Goal: Task Accomplishment & Management: Manage account settings

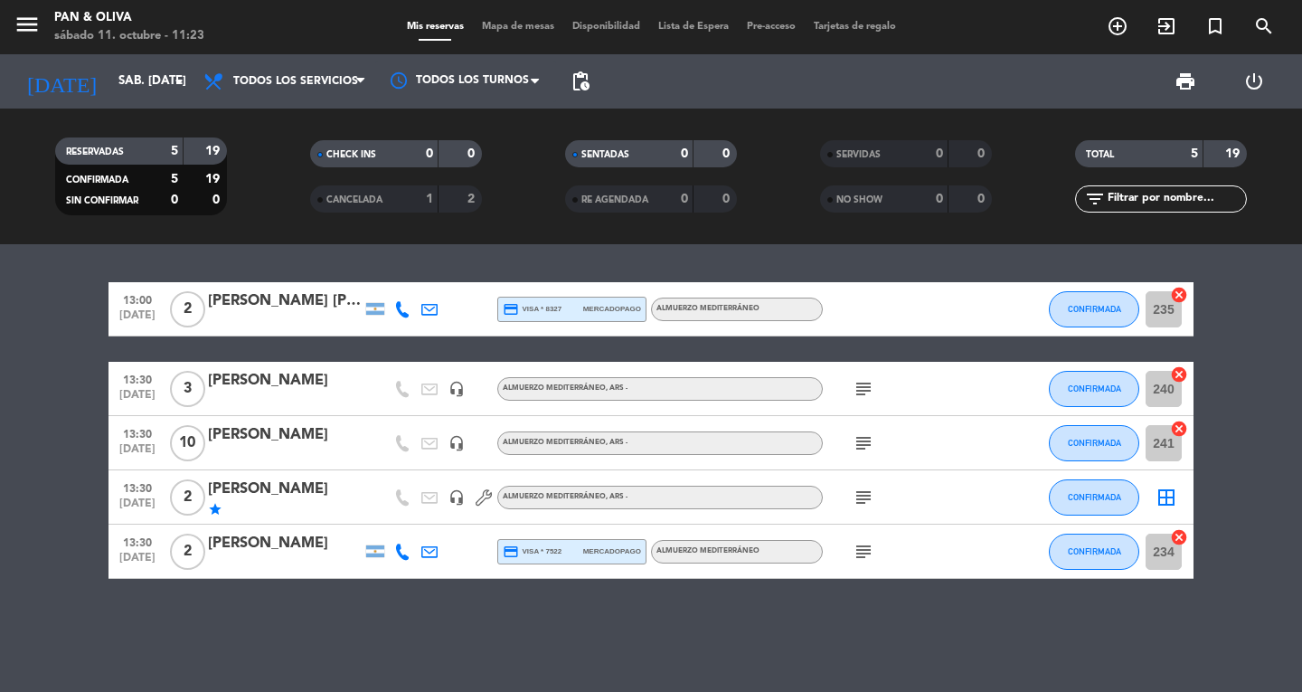
click at [804, 621] on div "13:00 [DATE] 2 [PERSON_NAME] [PERSON_NAME] credit_card visa * 8327 mercadopago …" at bounding box center [651, 467] width 1302 height 447
click at [512, 20] on div "Mis reservas Mapa de mesas Disponibilidad Lista de Espera Pre-acceso Tarjetas d…" at bounding box center [651, 27] width 507 height 16
click at [515, 32] on span "Mapa de mesas" at bounding box center [518, 27] width 90 height 10
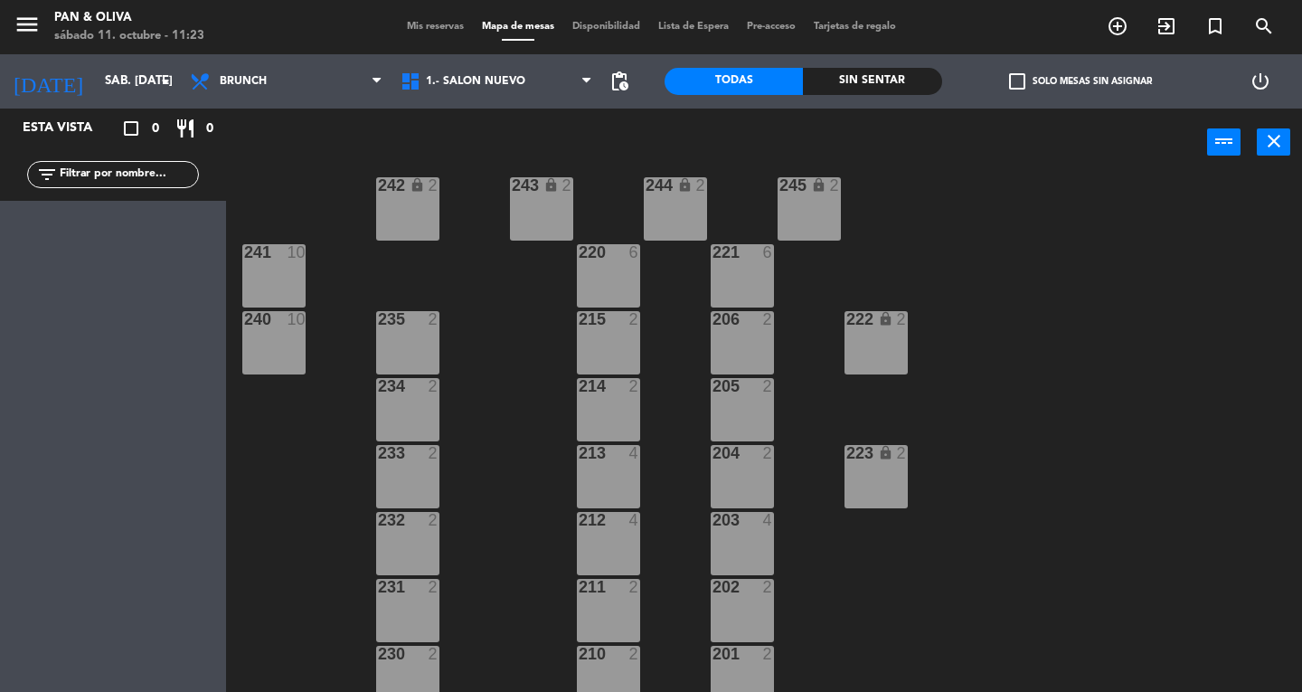
scroll to position [49, 0]
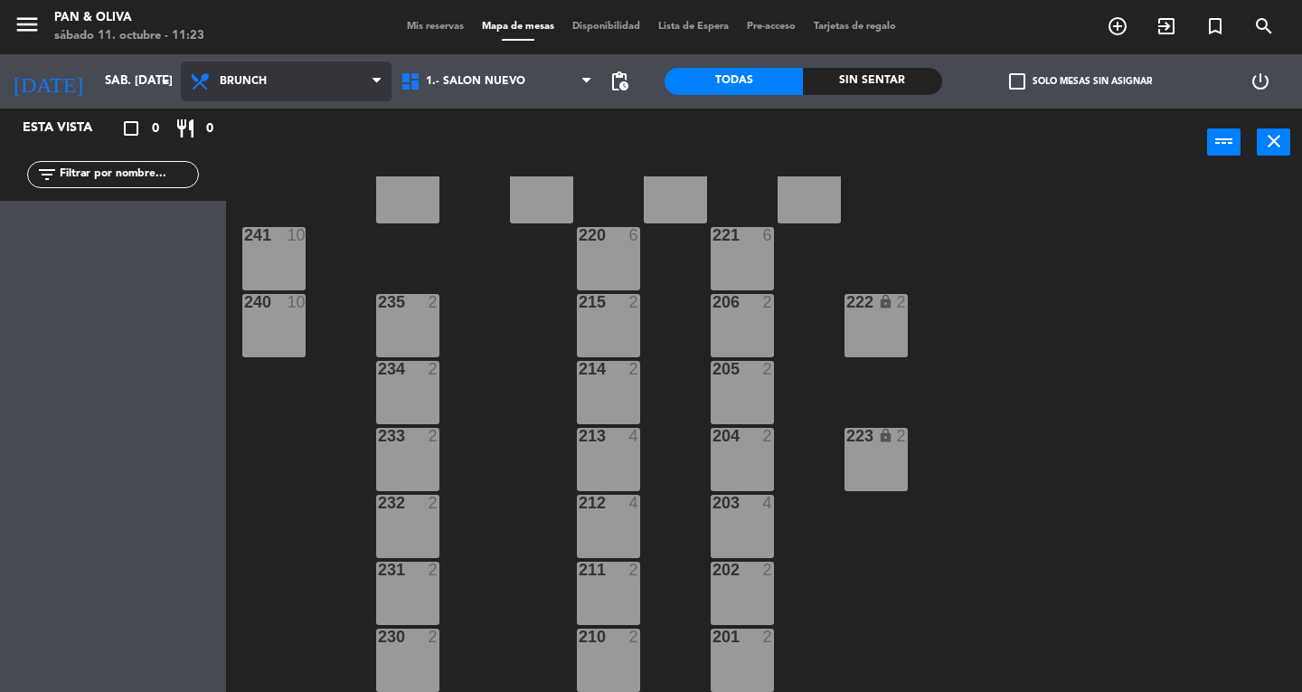
click at [287, 68] on span "Brunch" at bounding box center [286, 81] width 211 height 40
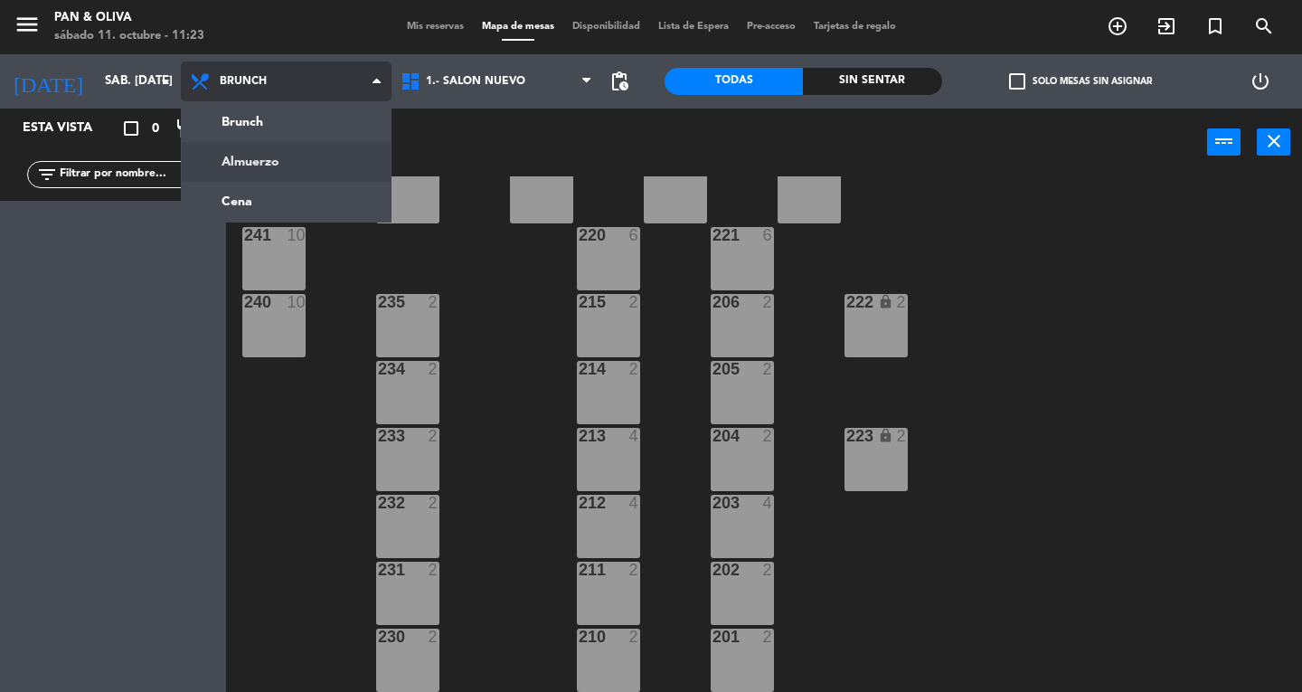
click at [275, 173] on ng-component "menu Pan & [PERSON_NAME] 11. octubre - 11:23 Mis reservas Mapa de mesas Disponi…" at bounding box center [651, 346] width 1302 height 692
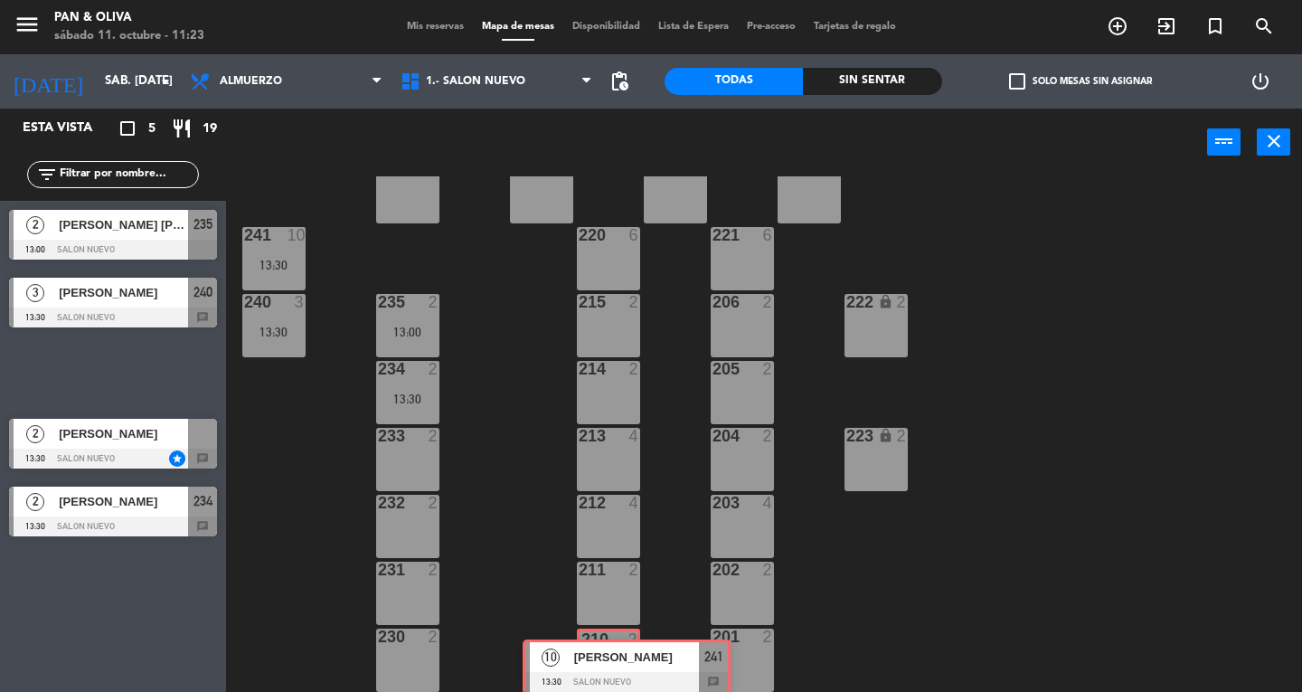
drag, startPoint x: 86, startPoint y: 355, endPoint x: 599, endPoint y: 649, distance: 591.5
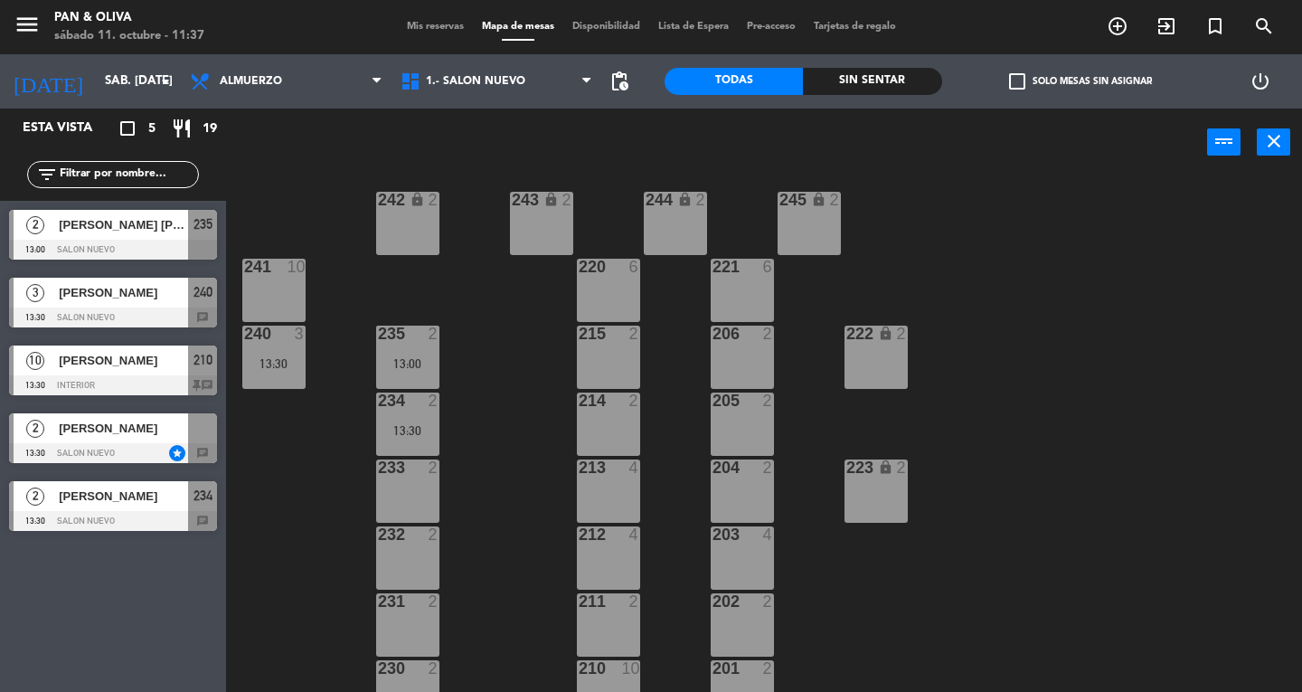
scroll to position [0, 0]
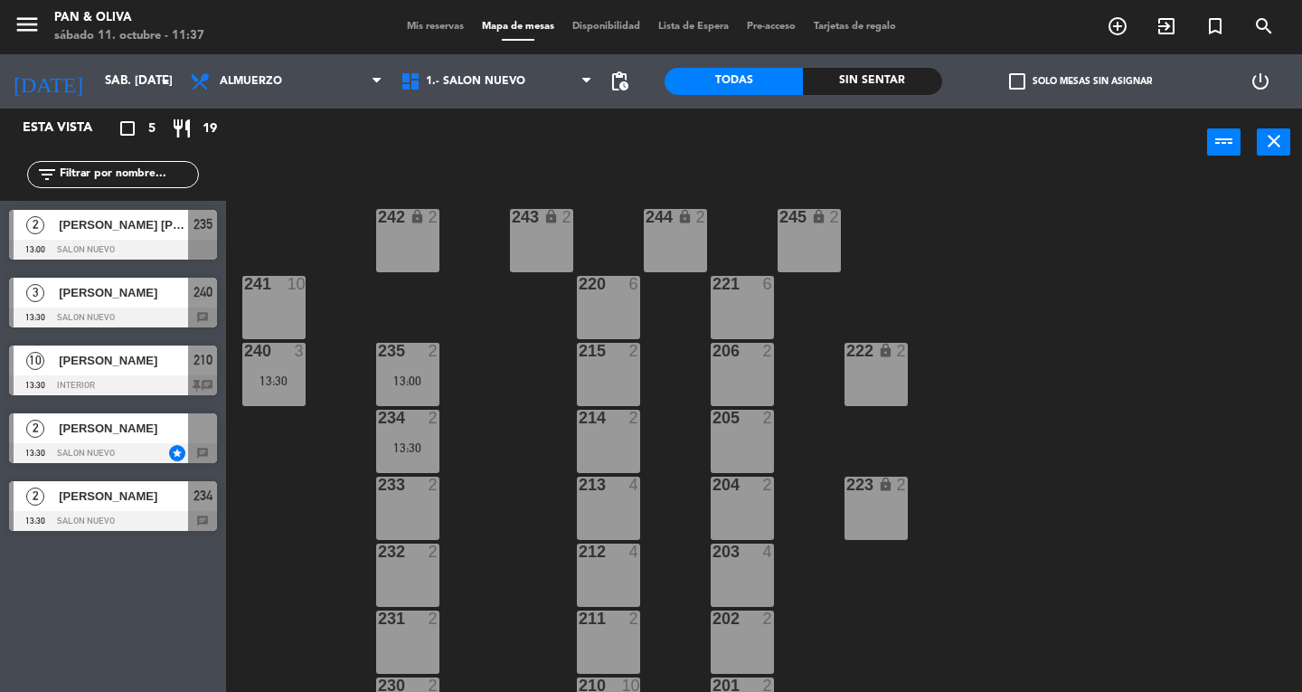
click at [439, 22] on span "Mis reservas" at bounding box center [435, 27] width 75 height 10
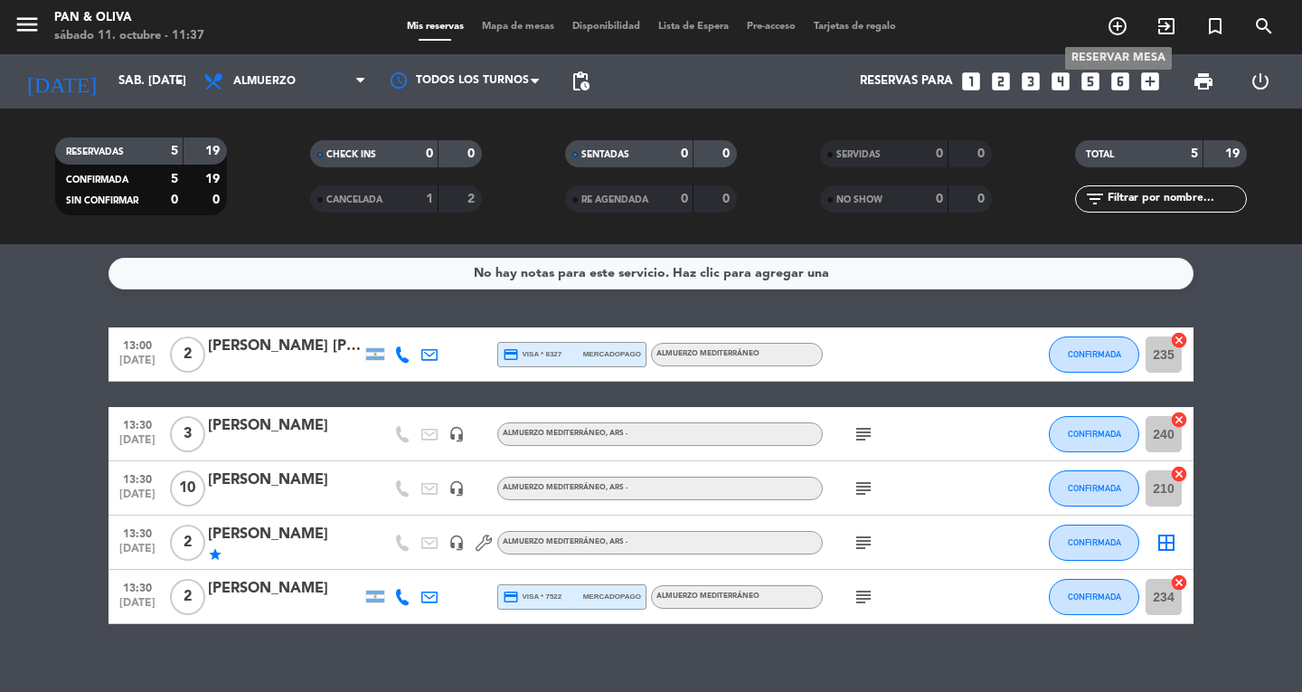
click at [1113, 28] on icon "add_circle_outline" at bounding box center [1117, 26] width 22 height 22
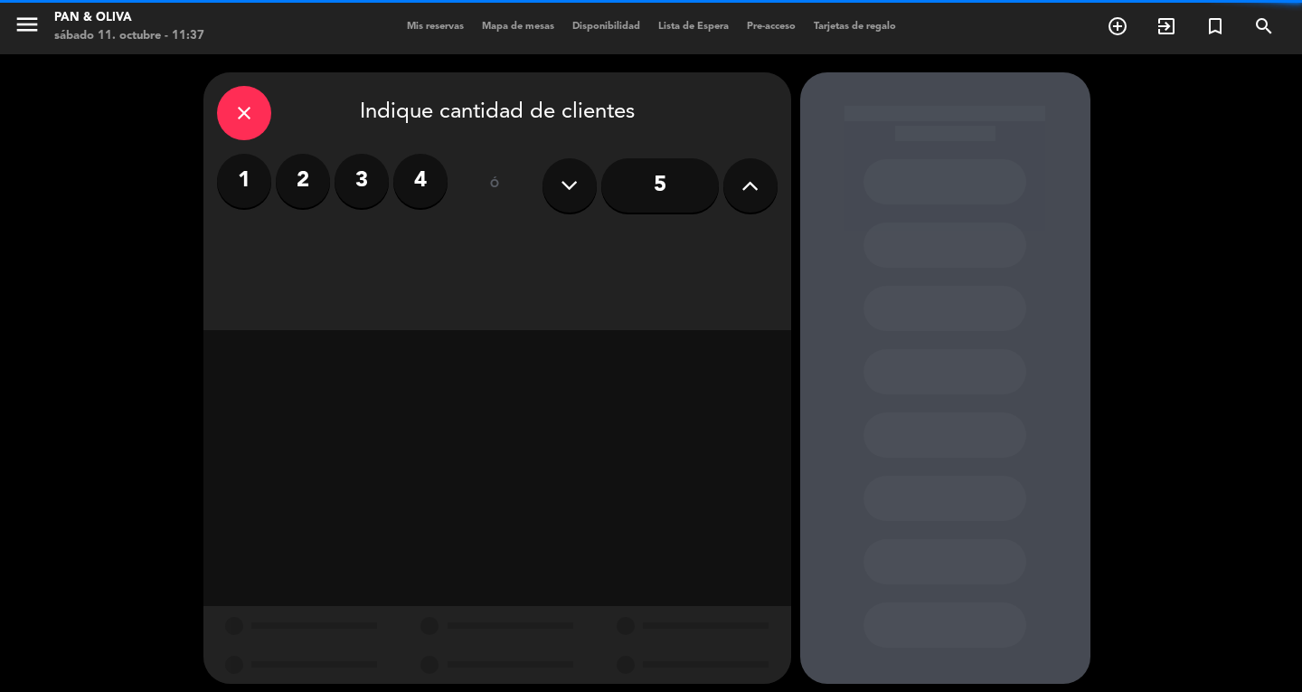
click at [746, 193] on icon at bounding box center [749, 185] width 17 height 27
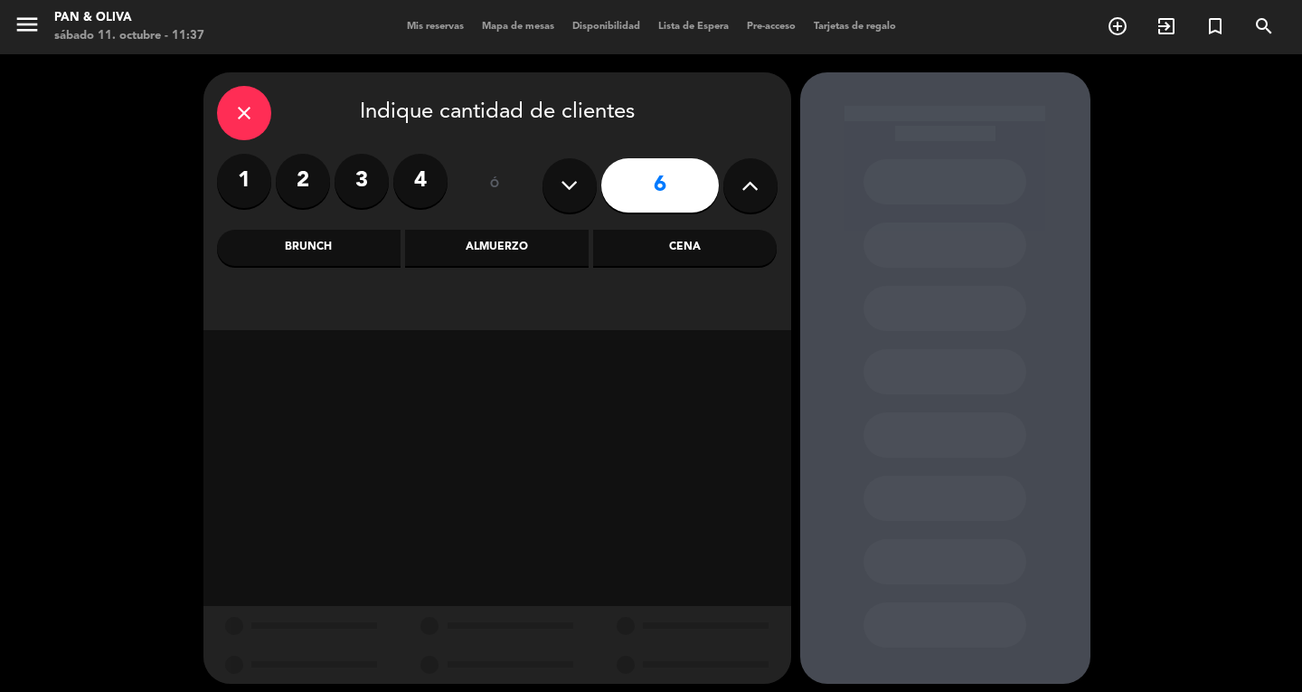
click at [531, 250] on div "Almuerzo" at bounding box center [497, 248] width 184 height 36
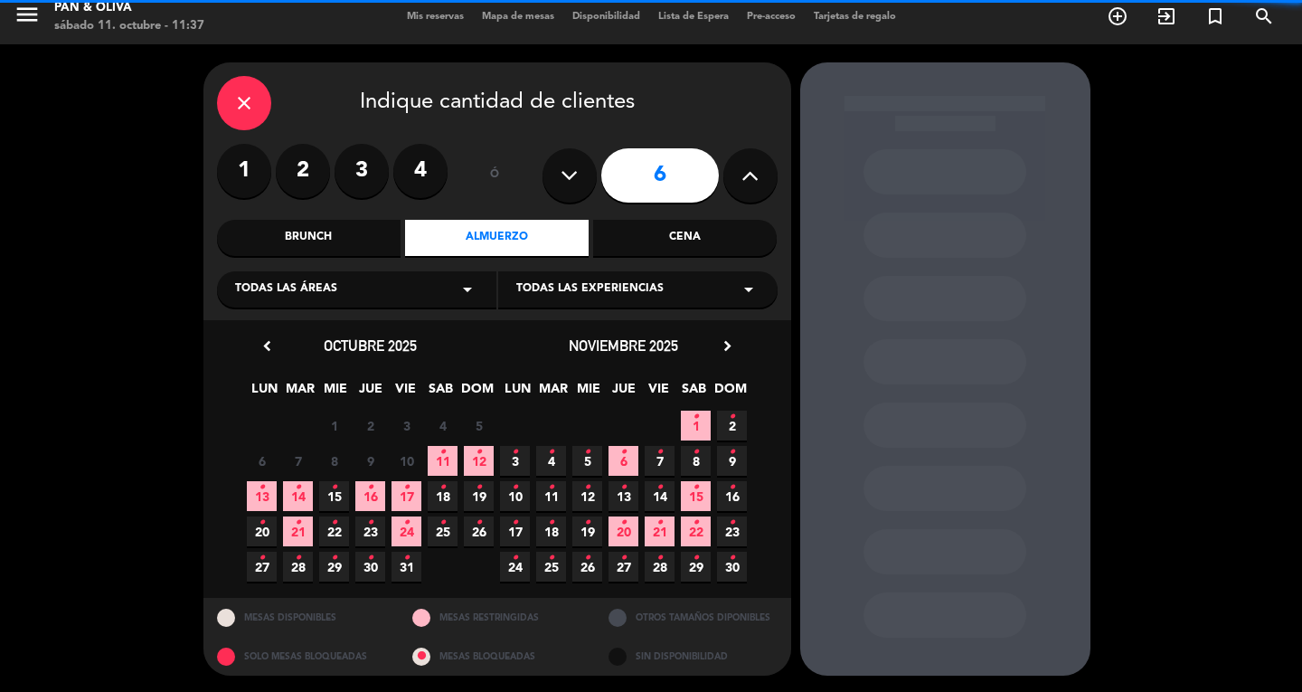
scroll to position [11, 0]
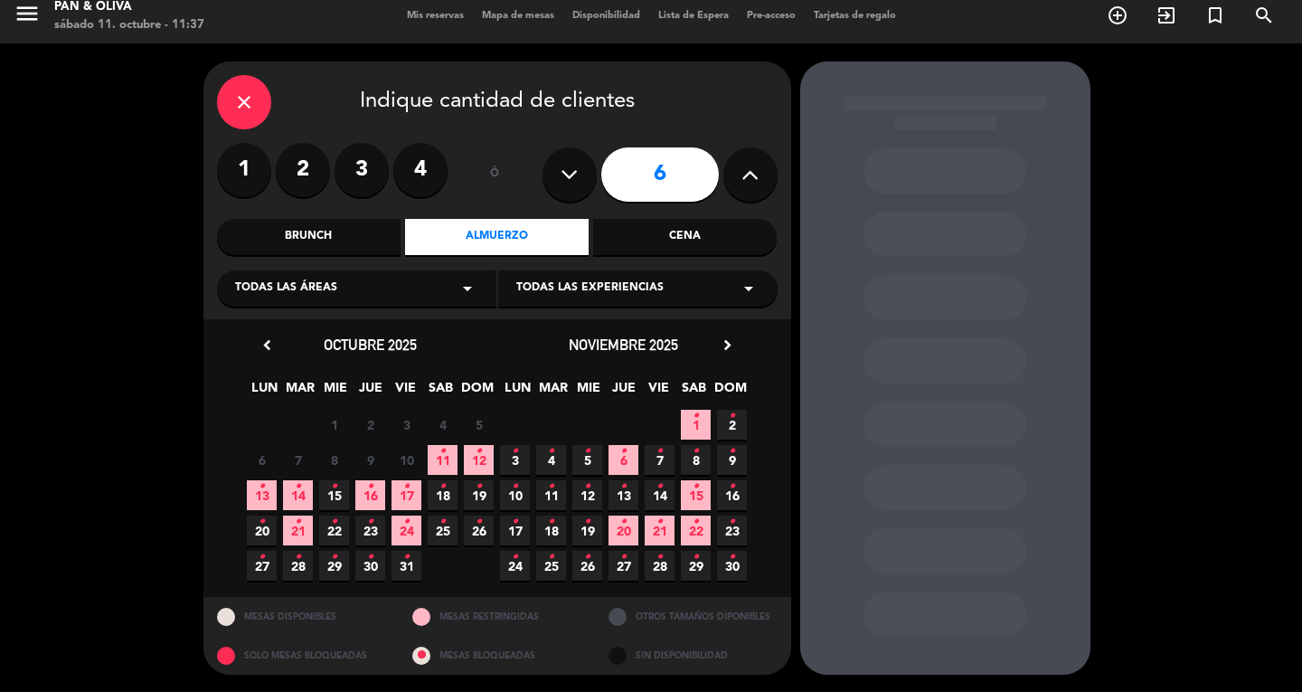
click at [237, 101] on icon "close" at bounding box center [244, 102] width 22 height 22
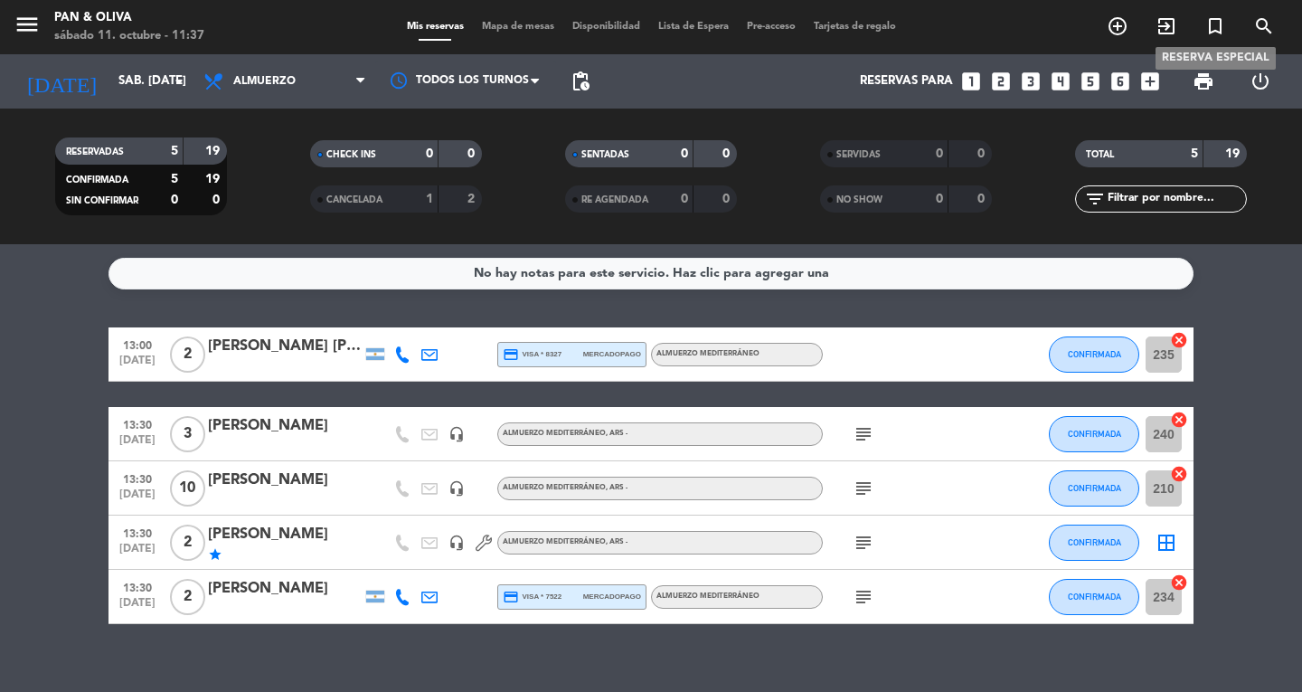
click at [1204, 31] on icon "turned_in_not" at bounding box center [1215, 26] width 22 height 22
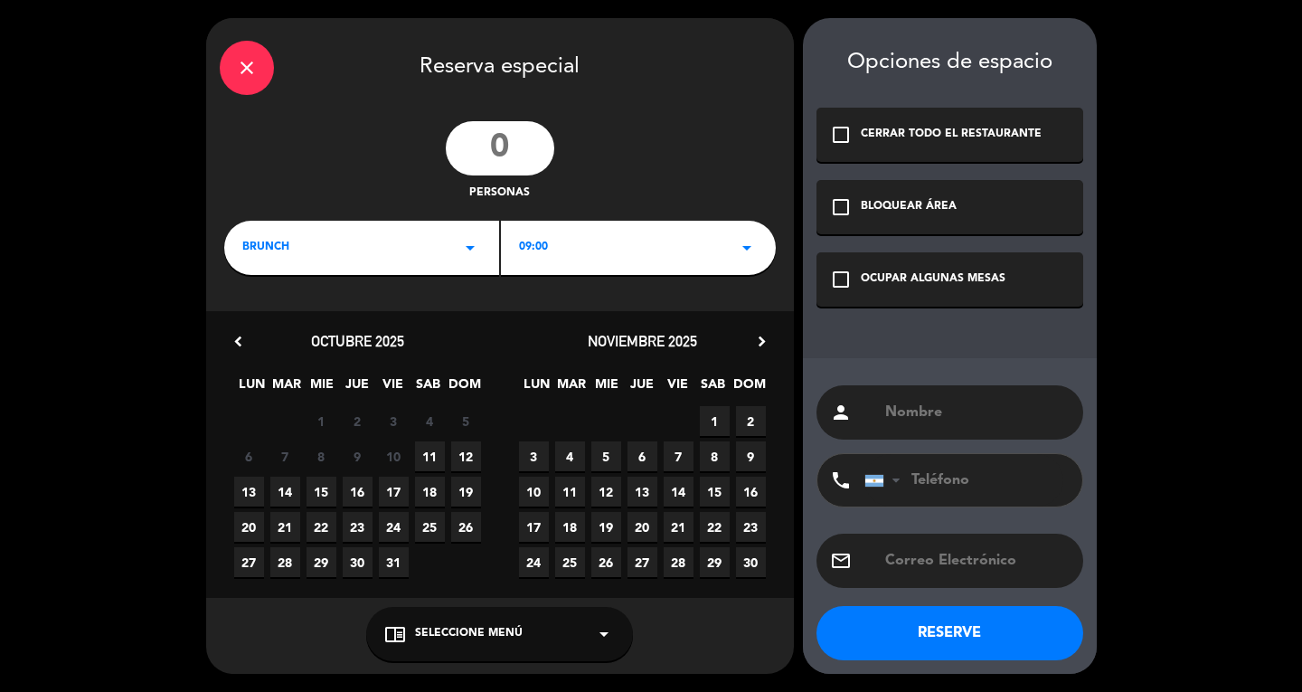
click at [506, 149] on input "number" at bounding box center [500, 148] width 108 height 54
type input "6"
drag, startPoint x: 330, startPoint y: 252, endPoint x: 331, endPoint y: 269, distance: 17.2
click at [331, 255] on div "BRUNCH arrow_drop_down" at bounding box center [361, 248] width 275 height 54
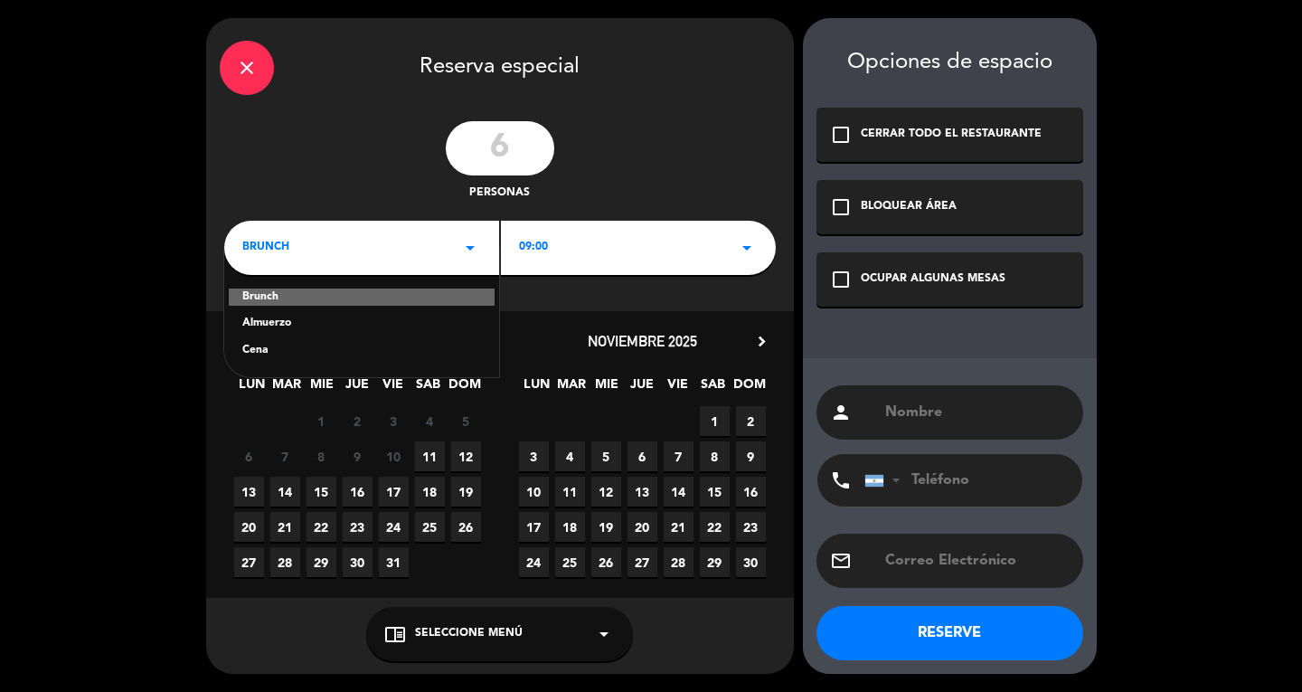
click at [286, 315] on div "Almuerzo" at bounding box center [361, 324] width 239 height 18
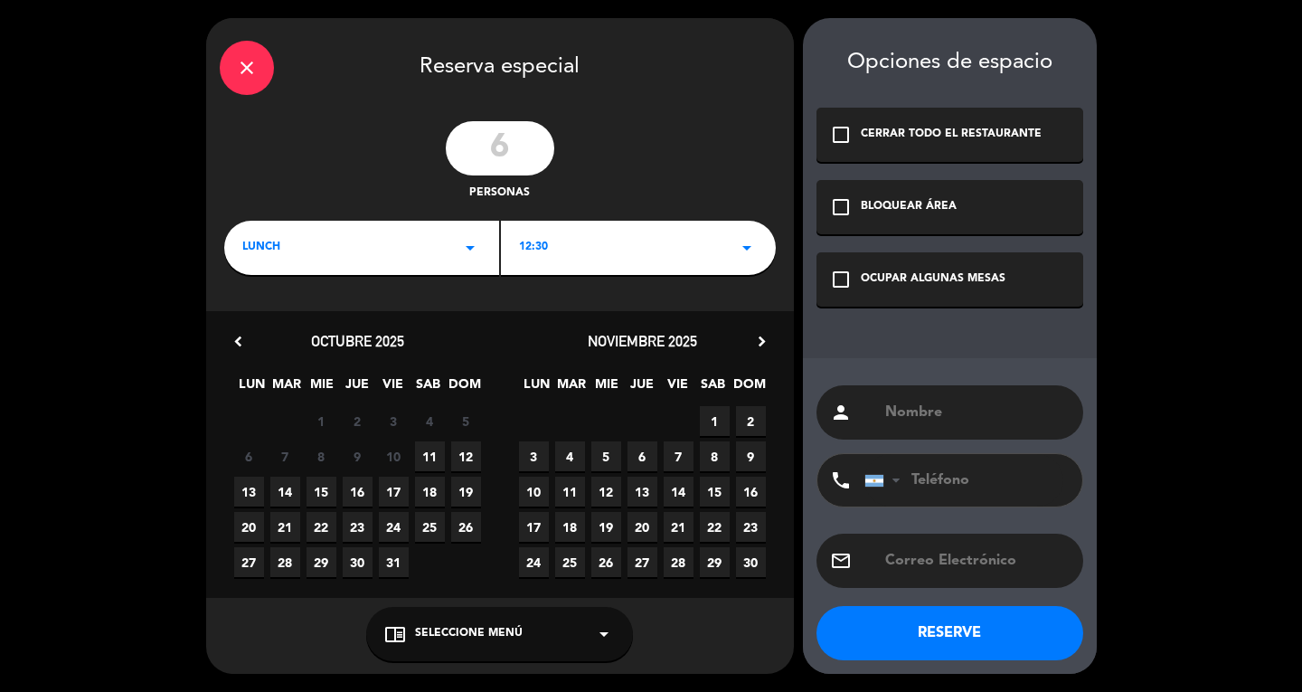
click at [428, 449] on span "11" at bounding box center [430, 456] width 30 height 30
click at [880, 256] on div "check_box_outline_blank OCUPAR ALGUNAS MESAS" at bounding box center [949, 279] width 267 height 54
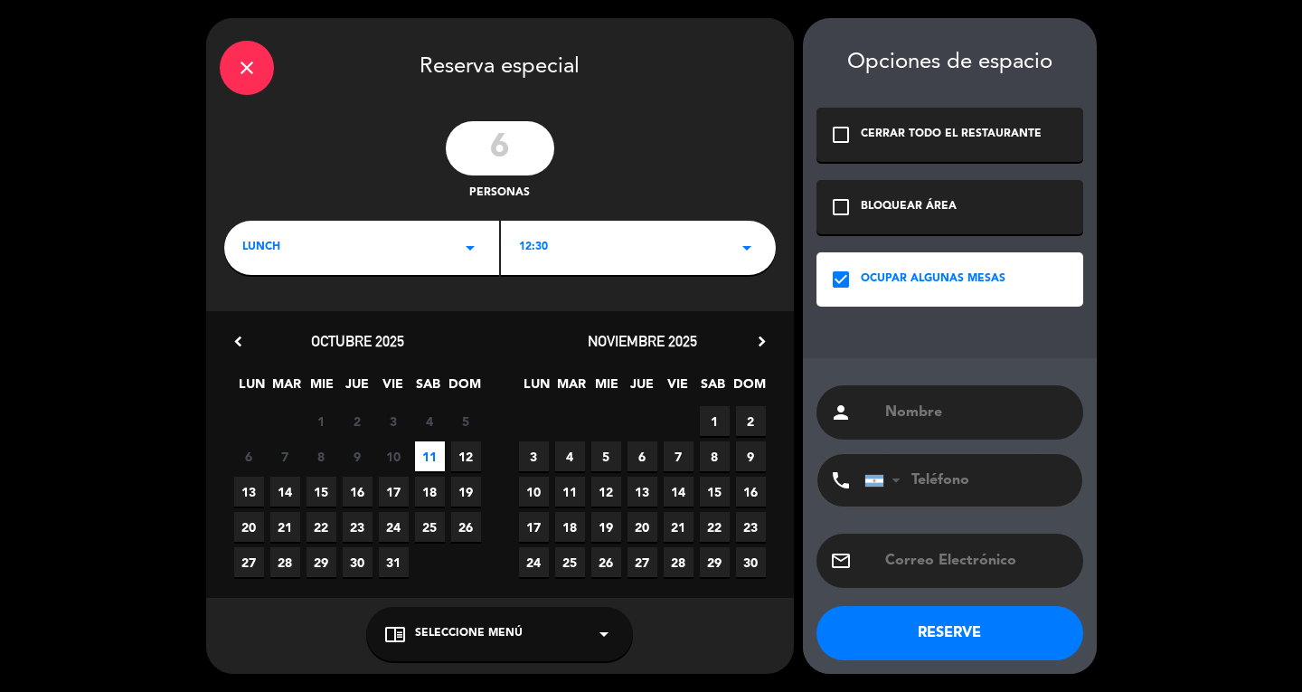
click at [959, 416] on input "text" at bounding box center [976, 412] width 186 height 25
type input "[PERSON_NAME]"
click at [483, 633] on span "Seleccione Menú" at bounding box center [469, 634] width 108 height 18
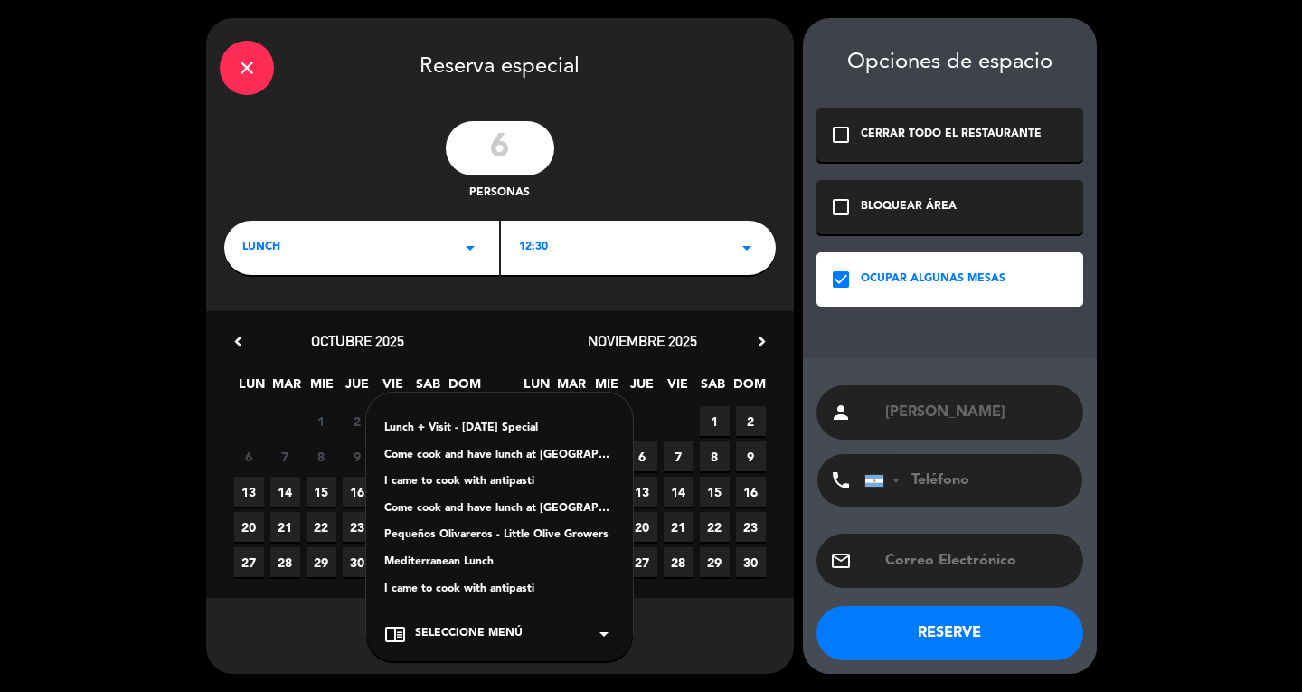
click at [485, 560] on div "Mediterranean Lunch" at bounding box center [499, 562] width 231 height 18
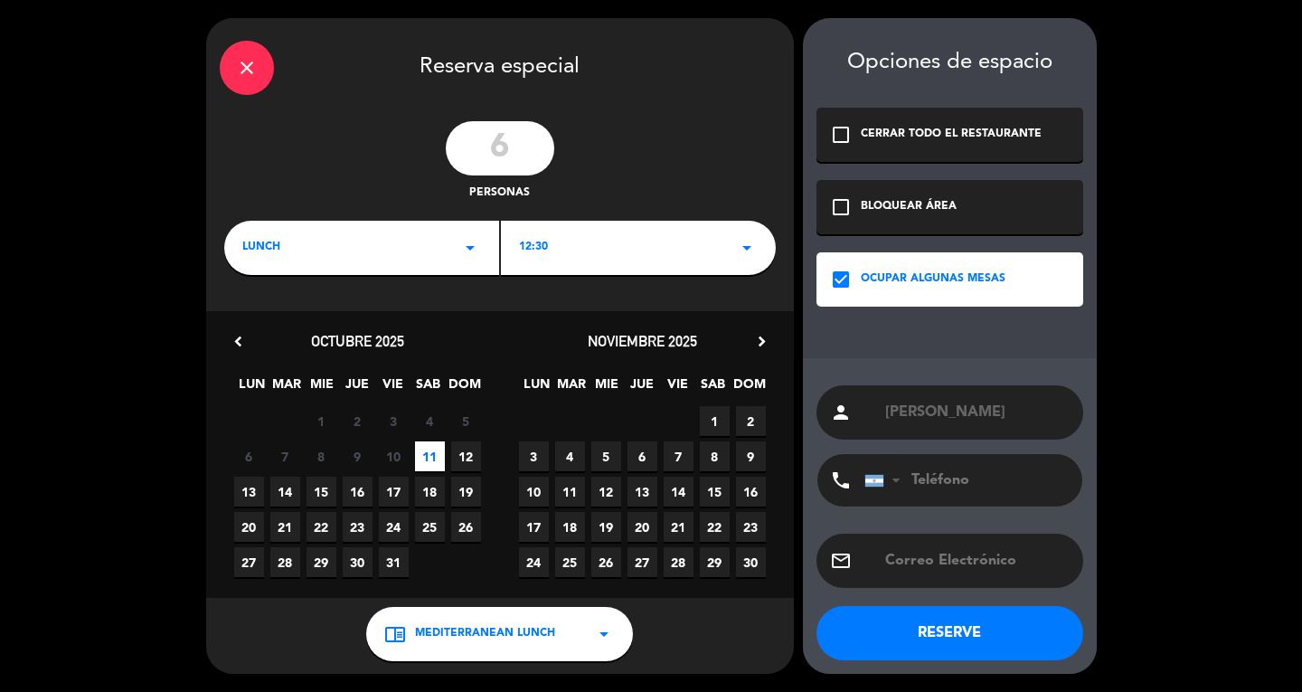
click at [947, 626] on button "RESERVE" at bounding box center [949, 633] width 267 height 54
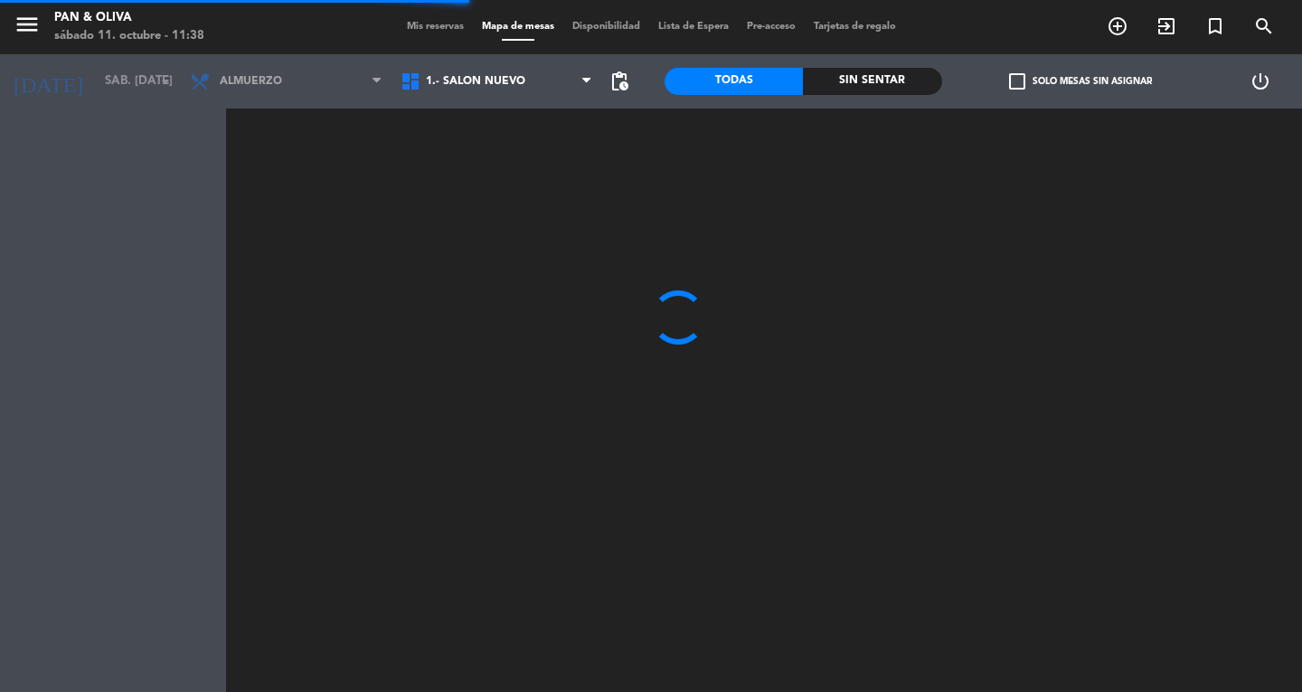
click at [420, 22] on span "Mis reservas" at bounding box center [435, 27] width 75 height 10
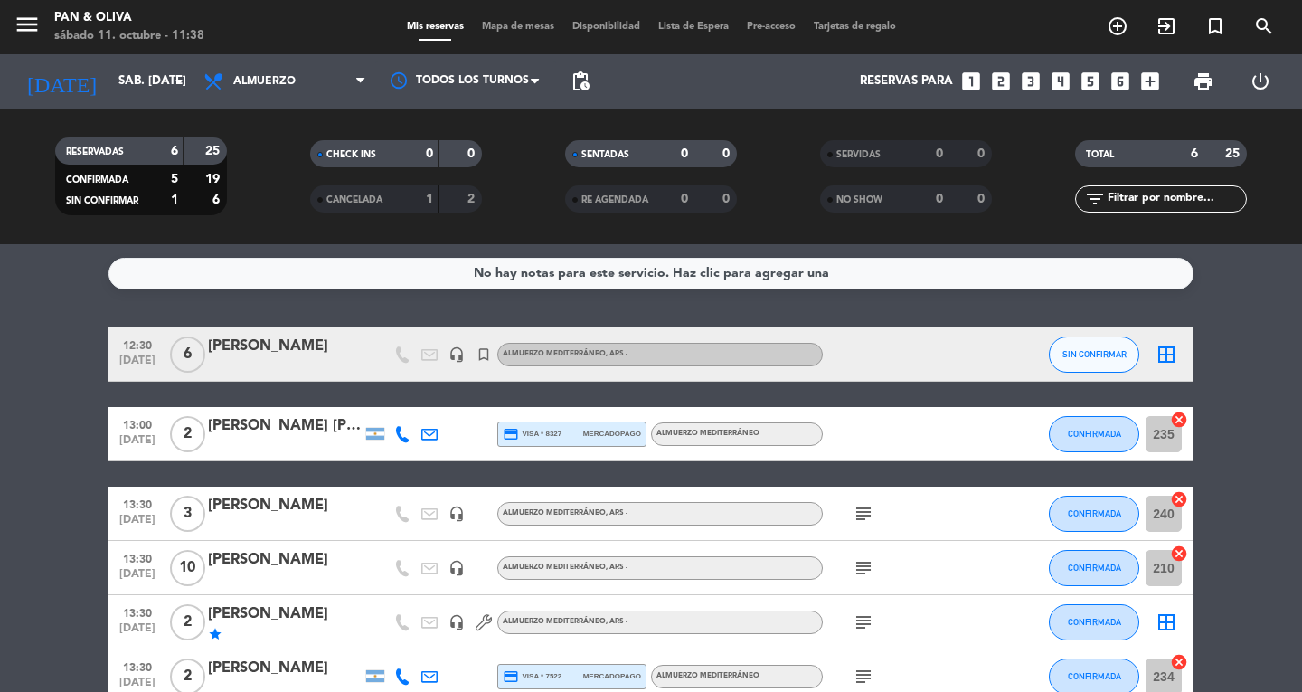
click at [243, 362] on div at bounding box center [285, 366] width 154 height 14
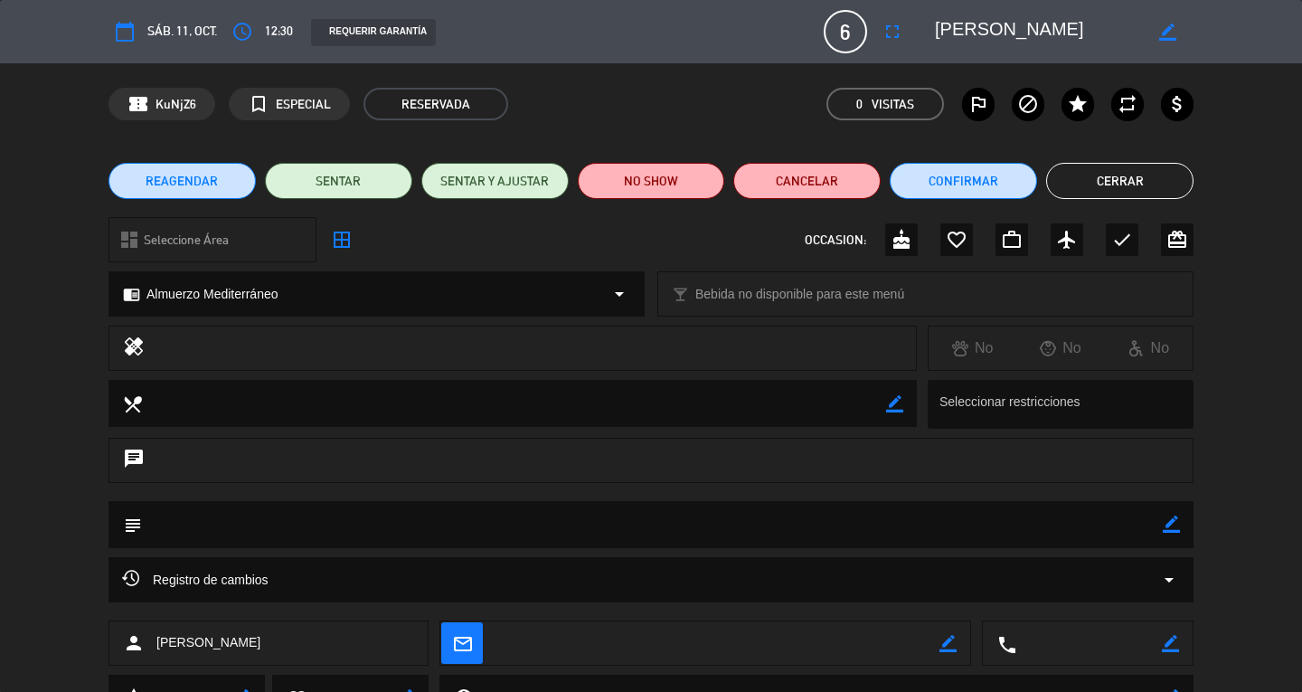
click at [1172, 520] on icon "border_color" at bounding box center [1170, 523] width 17 height 17
click at [620, 551] on div "subject" at bounding box center [651, 529] width 1302 height 56
click at [608, 574] on div "Registro de cambios arrow_drop_down" at bounding box center [651, 580] width 1058 height 22
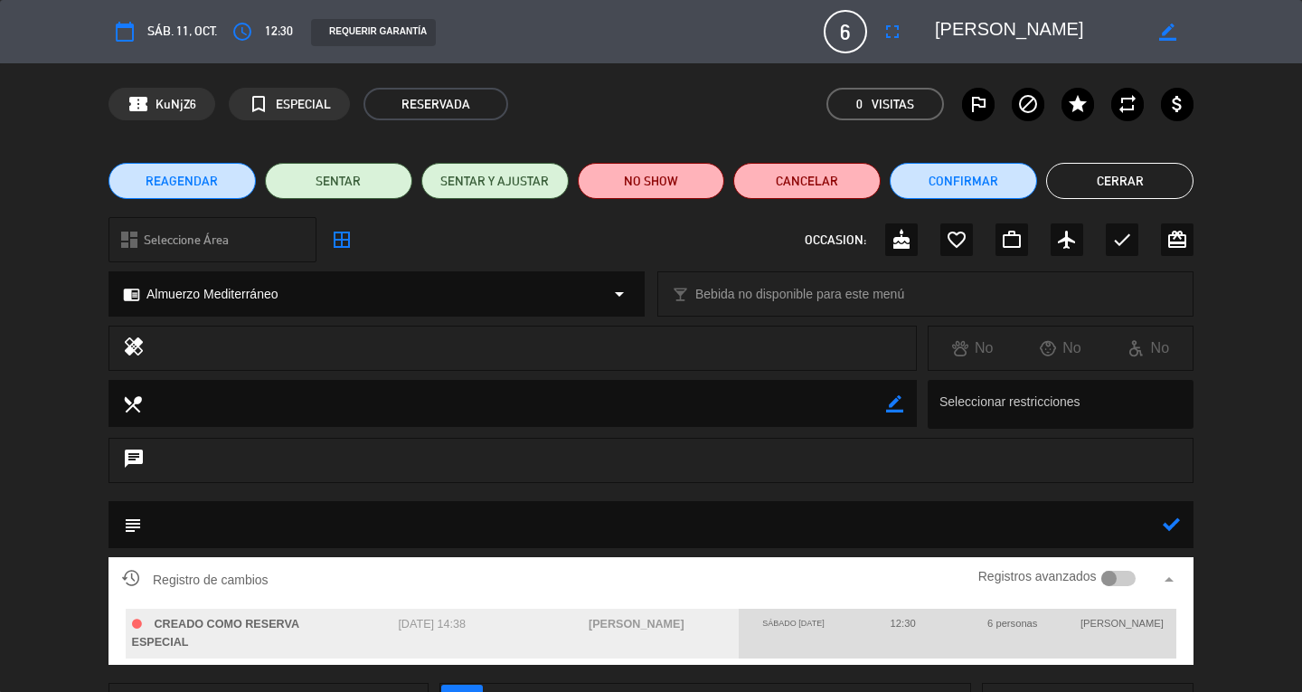
click at [473, 520] on textarea at bounding box center [652, 524] width 1021 height 46
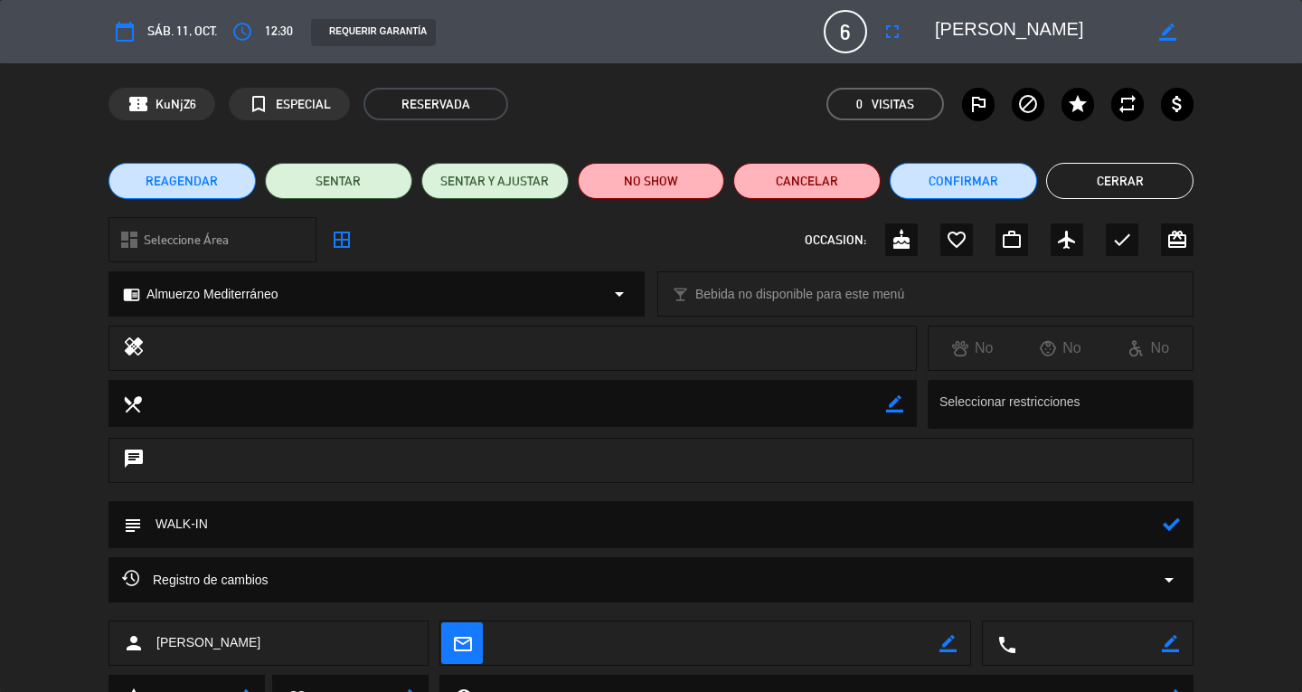
type textarea "WALK-IN"
drag, startPoint x: 1172, startPoint y: 520, endPoint x: 1126, endPoint y: 295, distance: 229.8
click at [1172, 521] on icon at bounding box center [1170, 523] width 17 height 17
click at [1133, 186] on button "Cerrar" at bounding box center [1119, 181] width 147 height 36
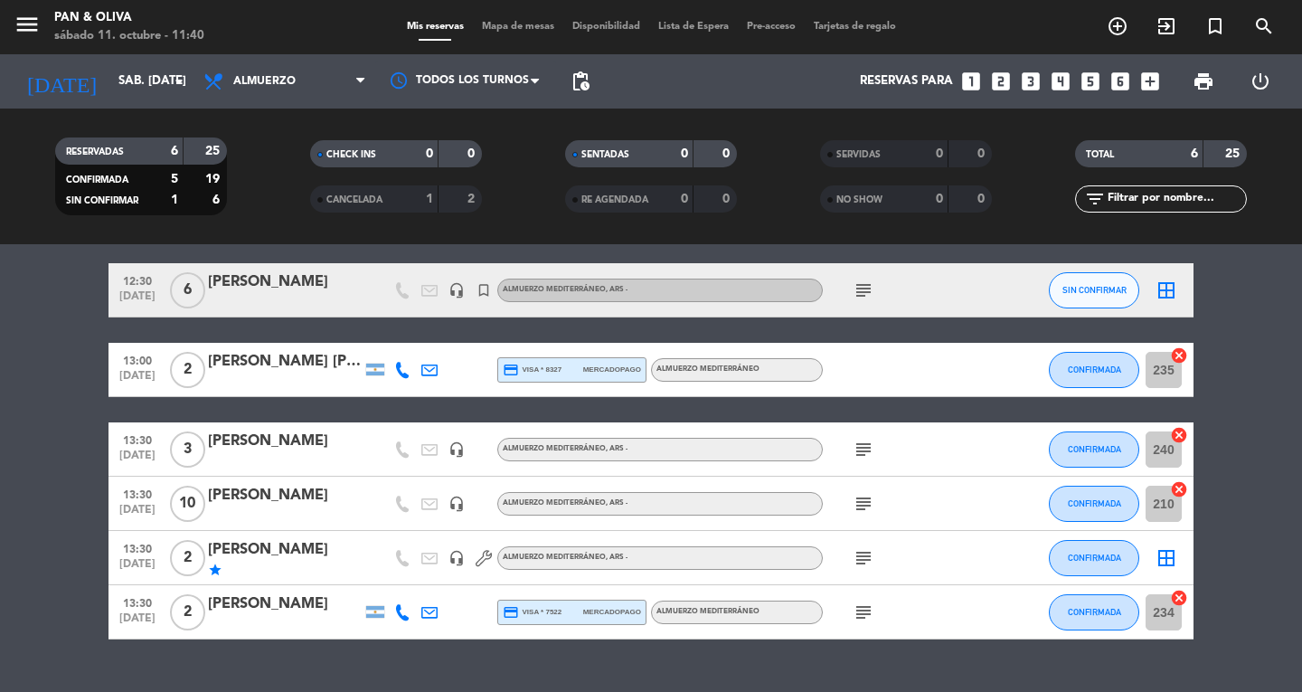
scroll to position [90, 0]
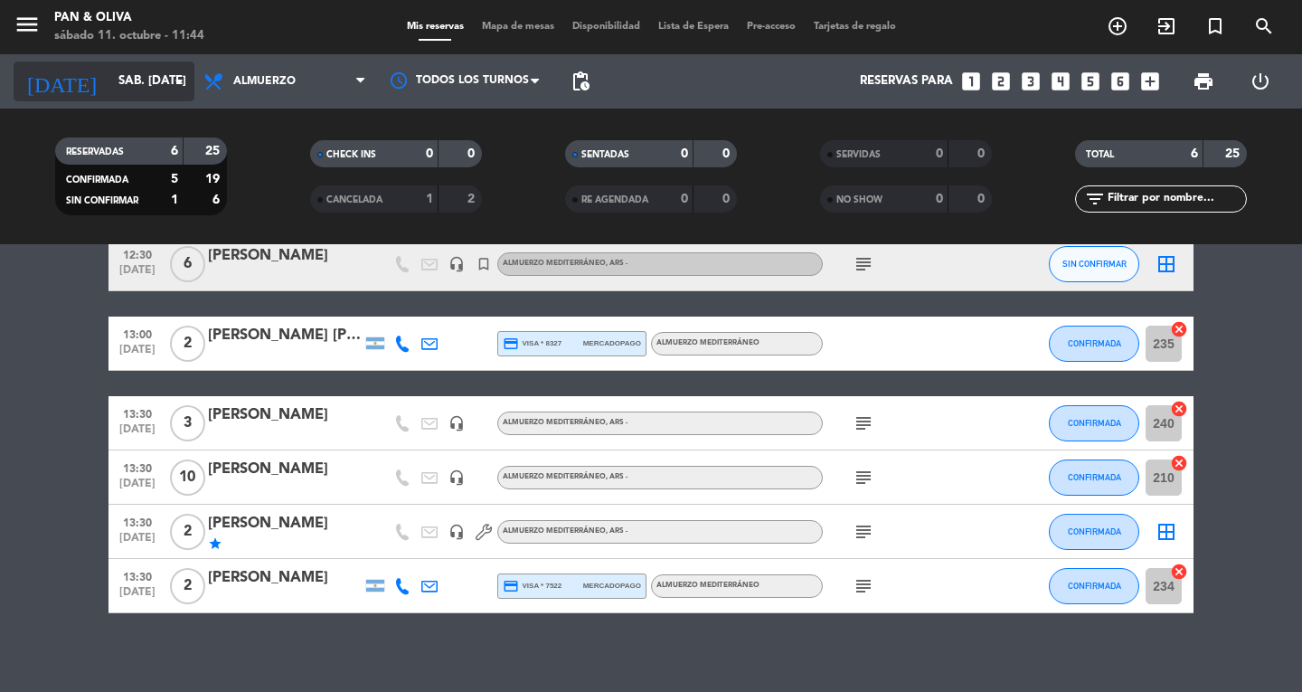
click at [109, 76] on input "sáb. [DATE]" at bounding box center [188, 81] width 159 height 33
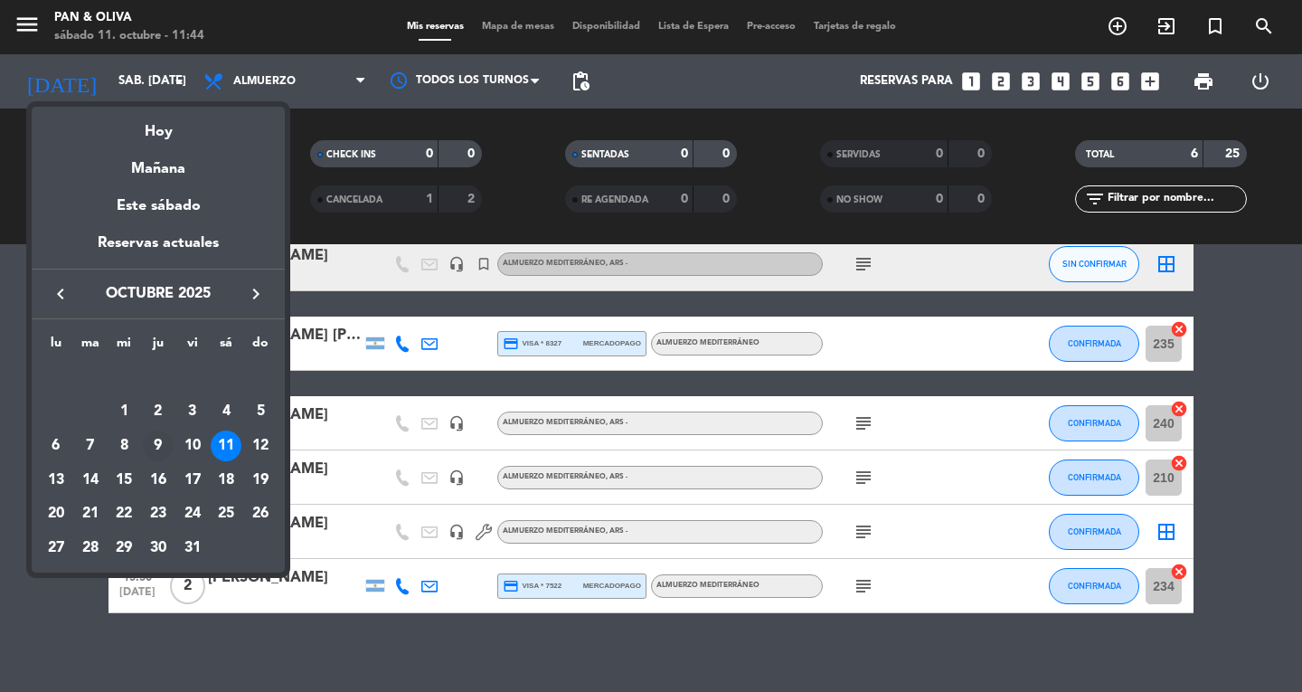
click at [168, 436] on div "9" at bounding box center [158, 445] width 31 height 31
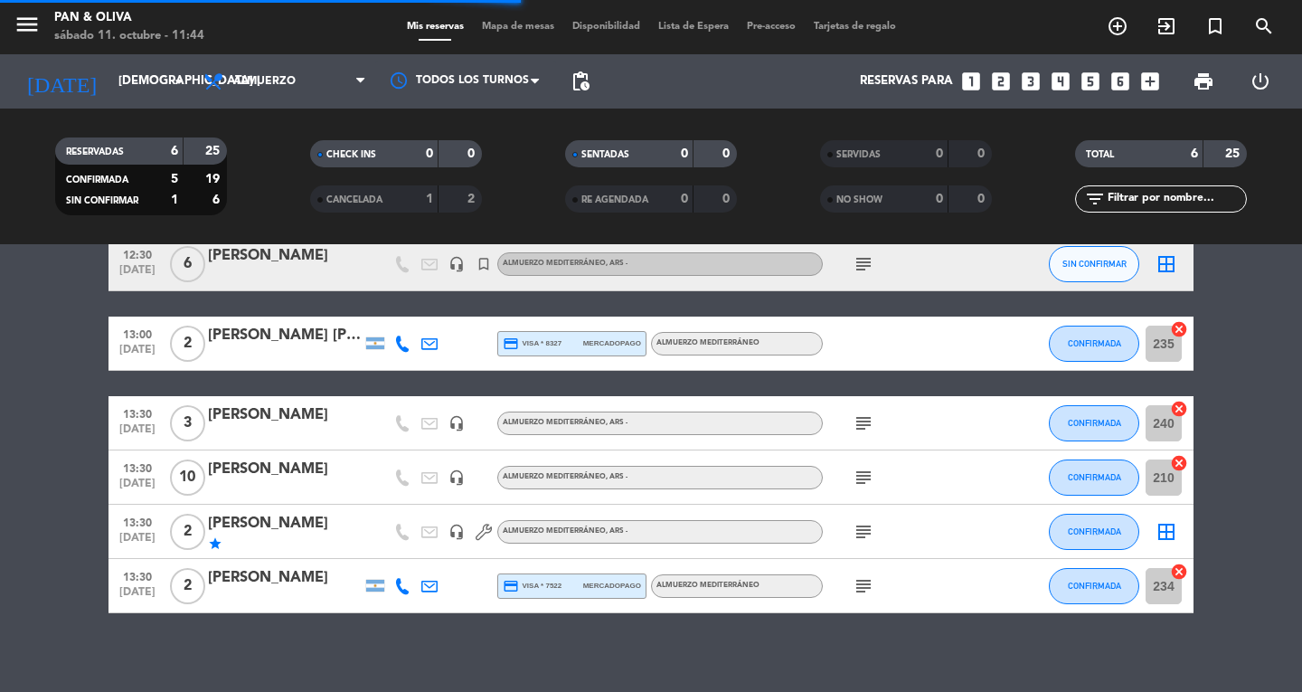
scroll to position [0, 0]
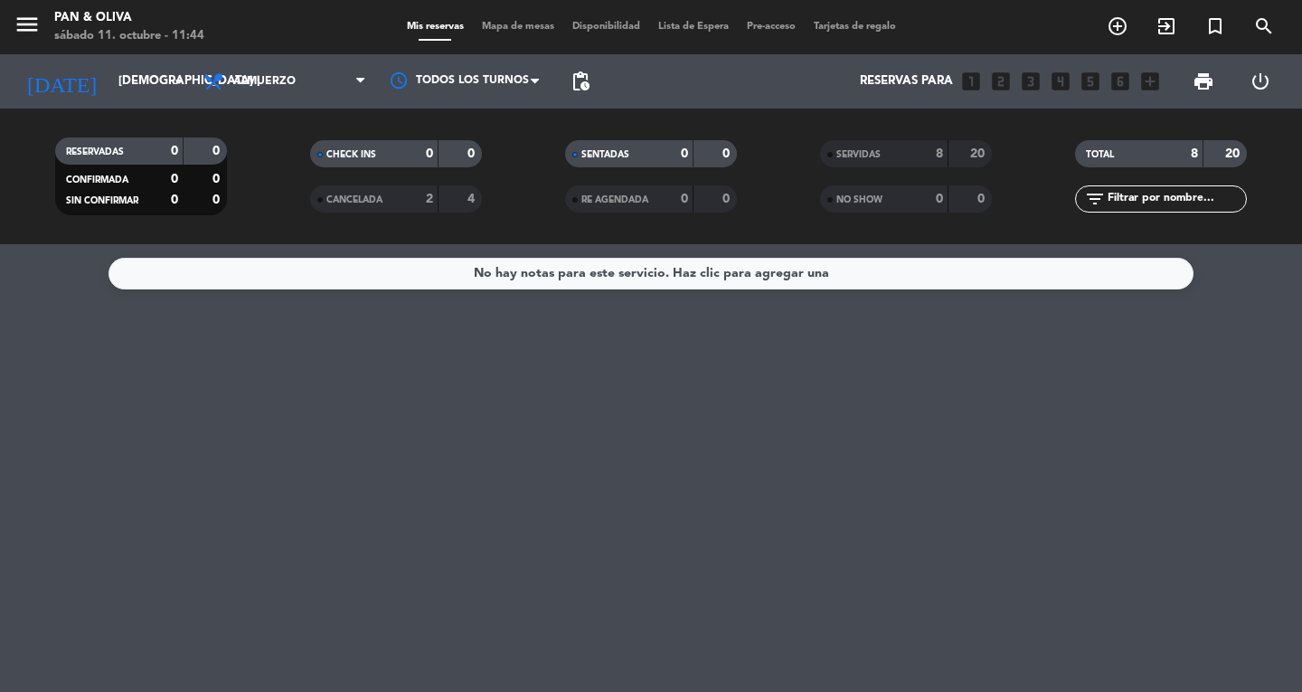
click at [861, 154] on span "SERVIDAS" at bounding box center [858, 154] width 44 height 9
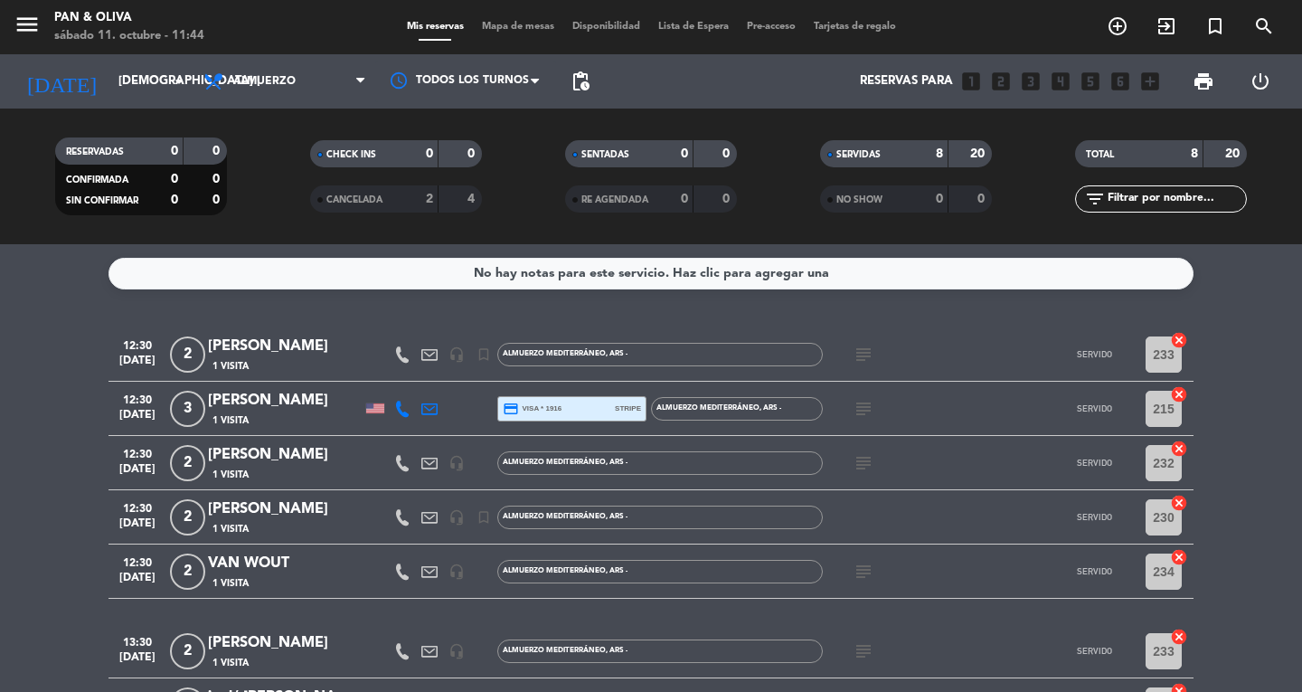
click at [889, 160] on div "SERVIDAS" at bounding box center [865, 154] width 83 height 21
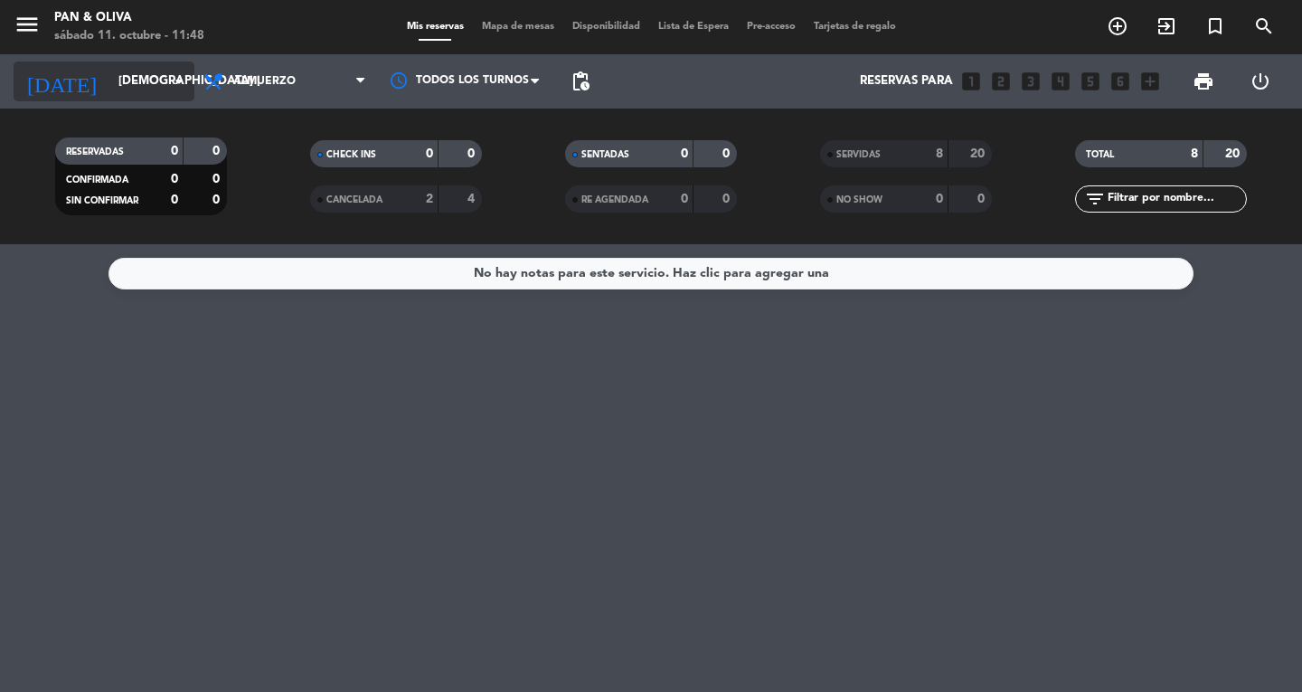
click at [126, 87] on input "[DEMOGRAPHIC_DATA] [DATE]" at bounding box center [188, 81] width 159 height 33
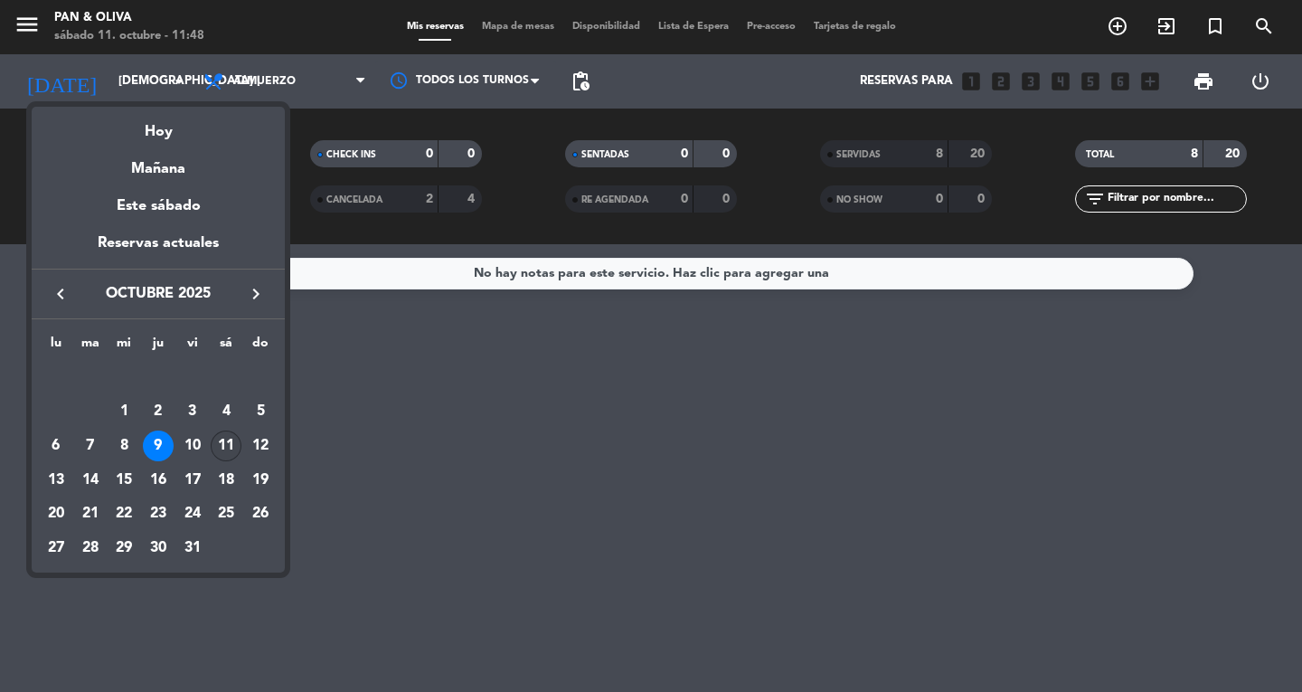
click at [230, 447] on div "11" at bounding box center [226, 445] width 31 height 31
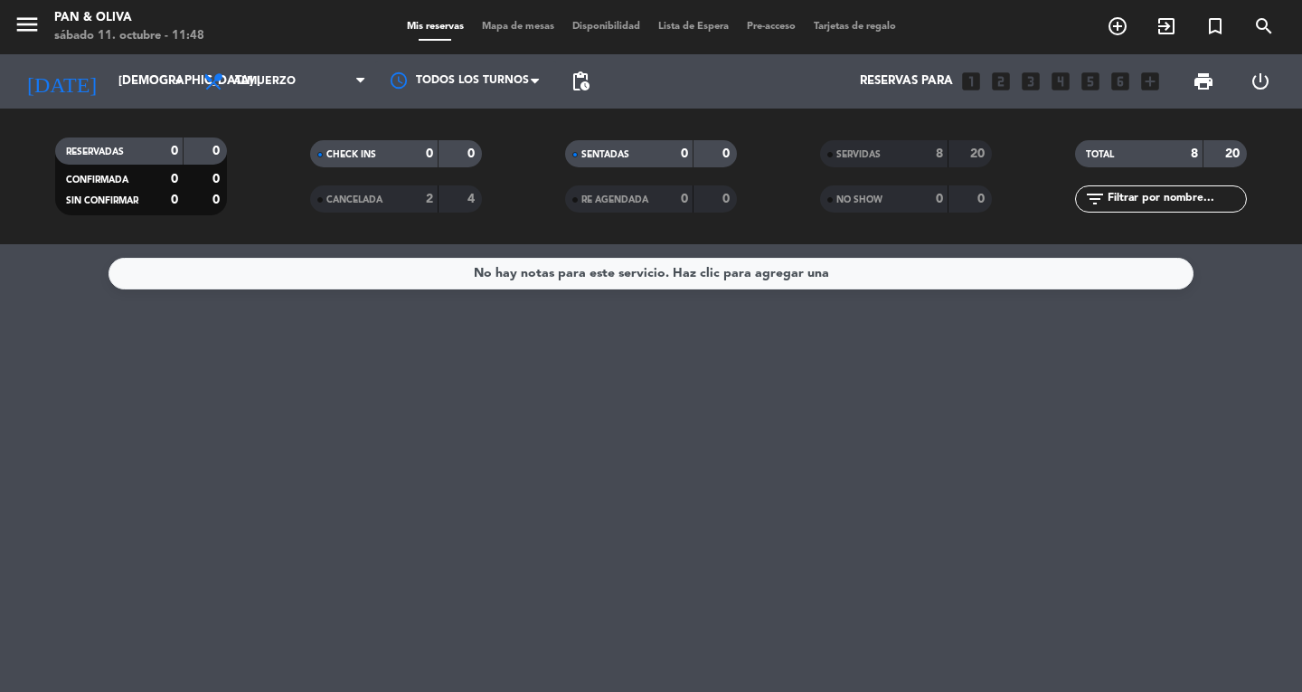
type input "sáb. [DATE]"
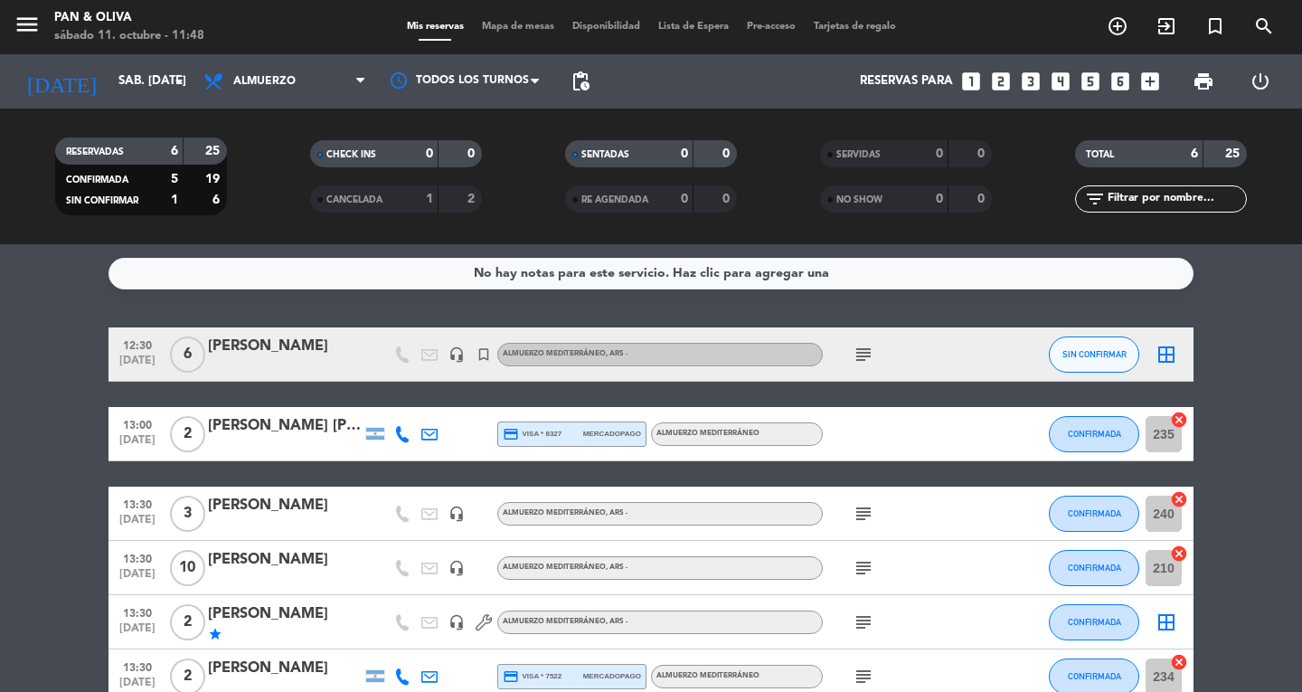
click at [862, 348] on icon "subject" at bounding box center [863, 354] width 22 height 22
click at [242, 76] on span "Almuerzo" at bounding box center [264, 81] width 62 height 13
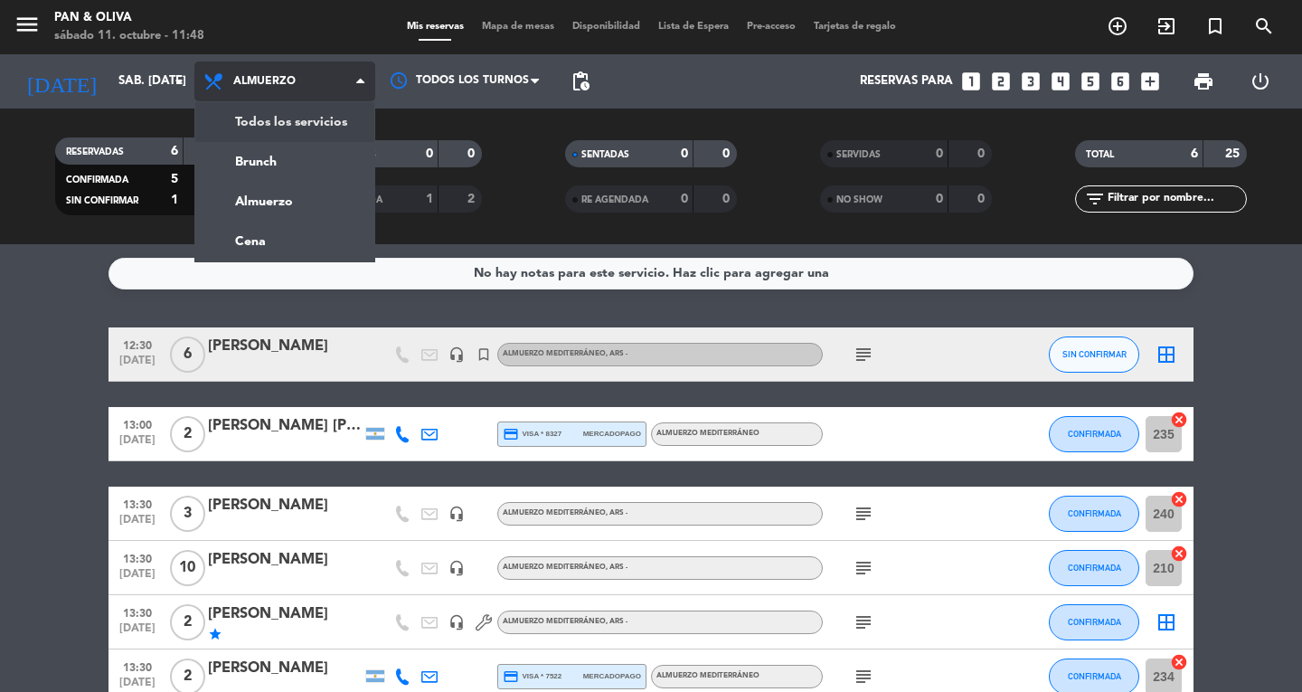
click at [286, 127] on div "menu Pan & [PERSON_NAME] 11. octubre - 11:48 Mis reservas Mapa de mesas Disponi…" at bounding box center [651, 122] width 1302 height 244
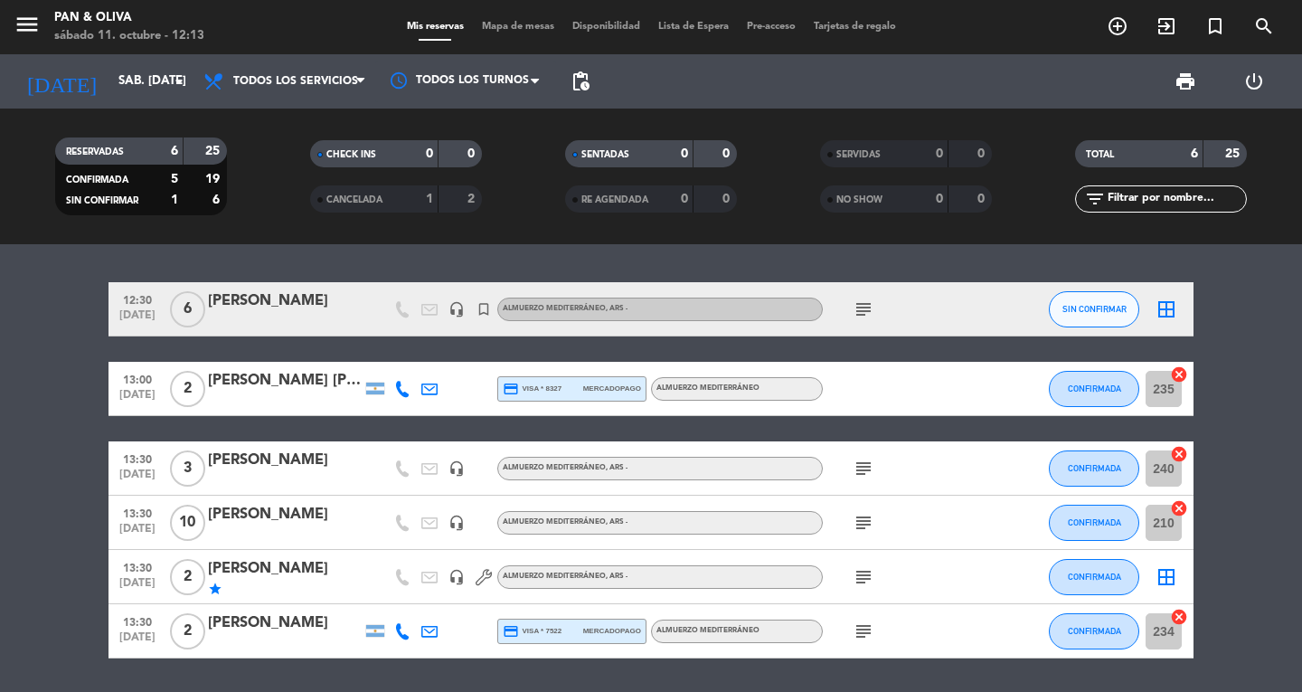
click at [35, 27] on icon "menu" at bounding box center [27, 24] width 27 height 27
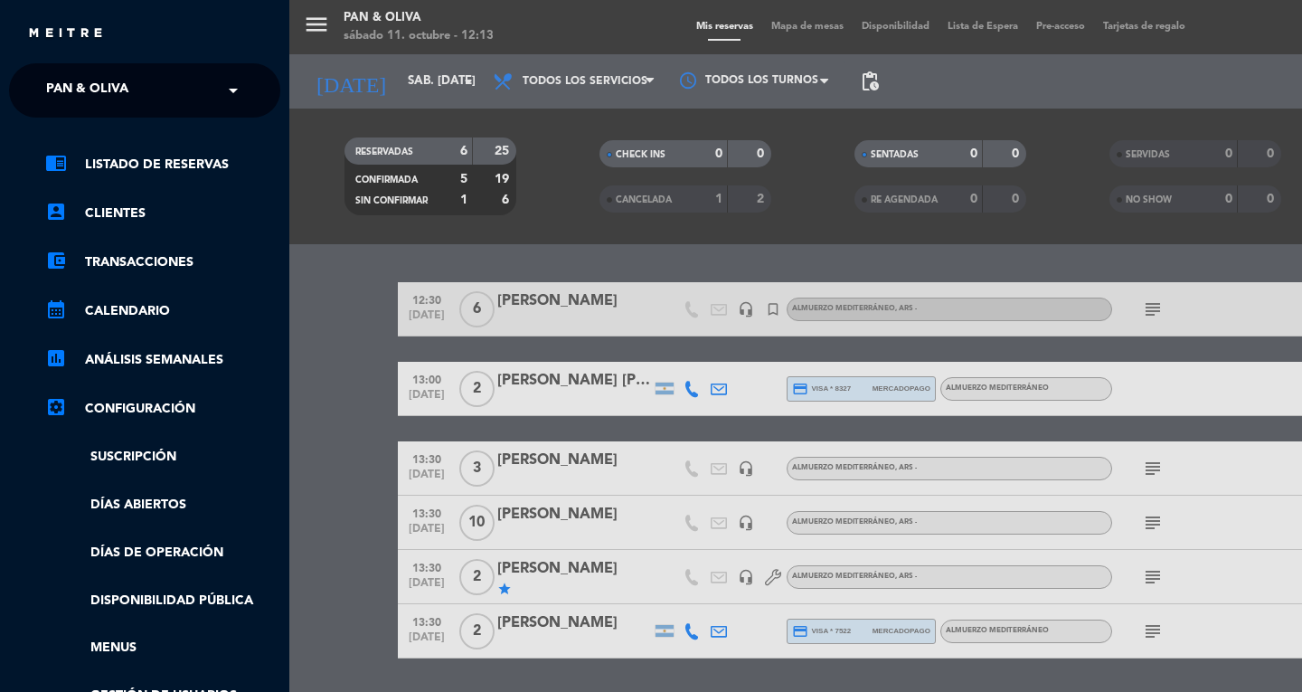
click at [107, 104] on span "Pan & Oliva" at bounding box center [87, 90] width 82 height 38
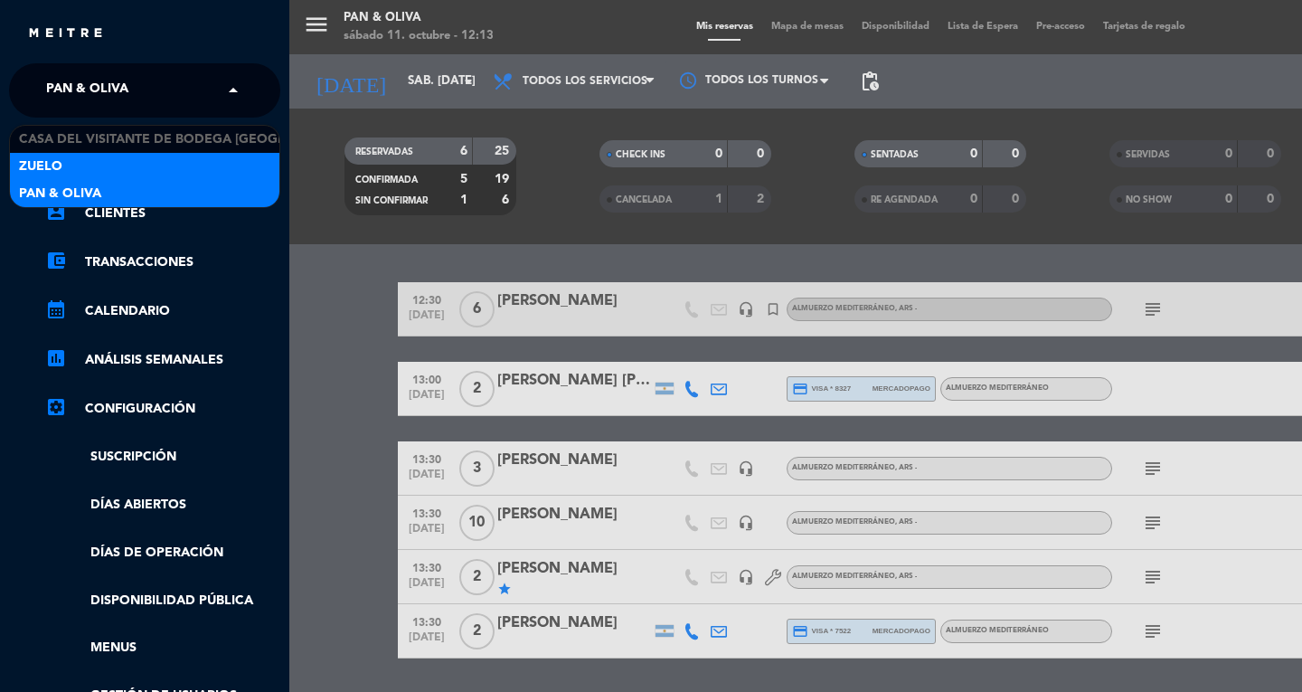
click at [105, 164] on div "Zuelo" at bounding box center [144, 166] width 269 height 27
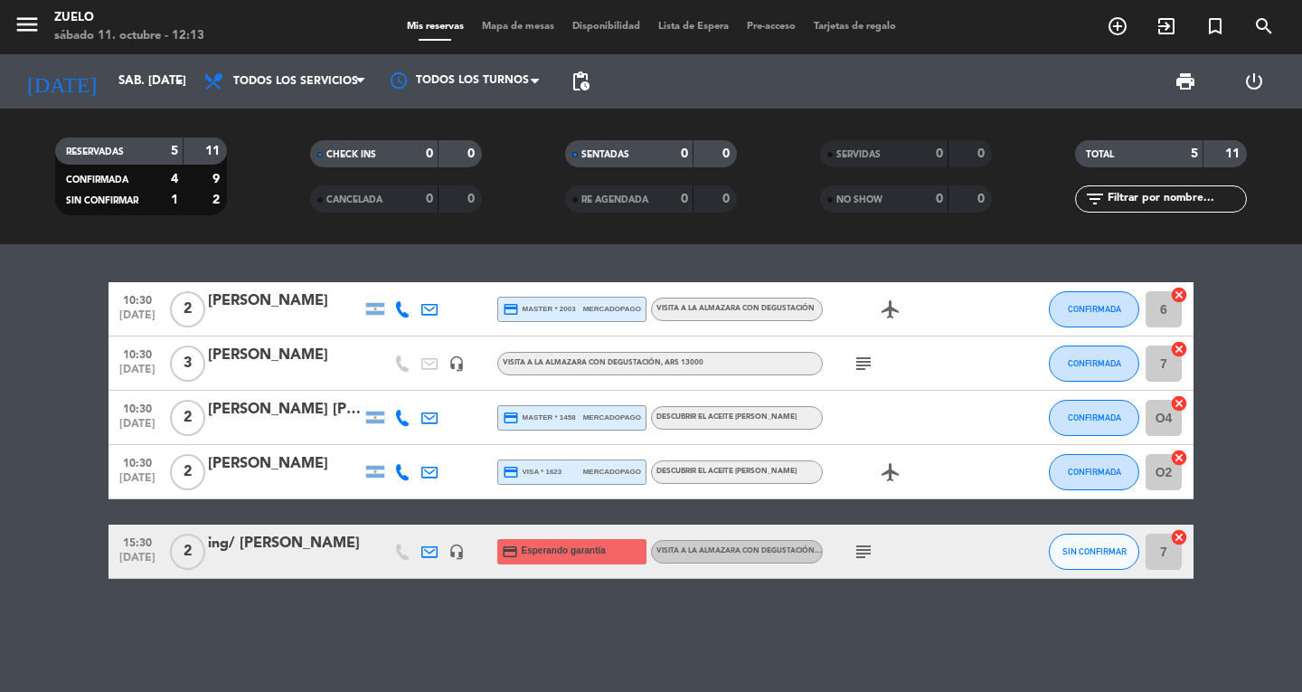
click at [295, 288] on div "10:30 [DATE] 2 [PERSON_NAME] credit_card master * 2003 mercadopago Visita a la …" at bounding box center [650, 309] width 1085 height 54
click at [267, 310] on div "[PERSON_NAME]" at bounding box center [285, 301] width 154 height 24
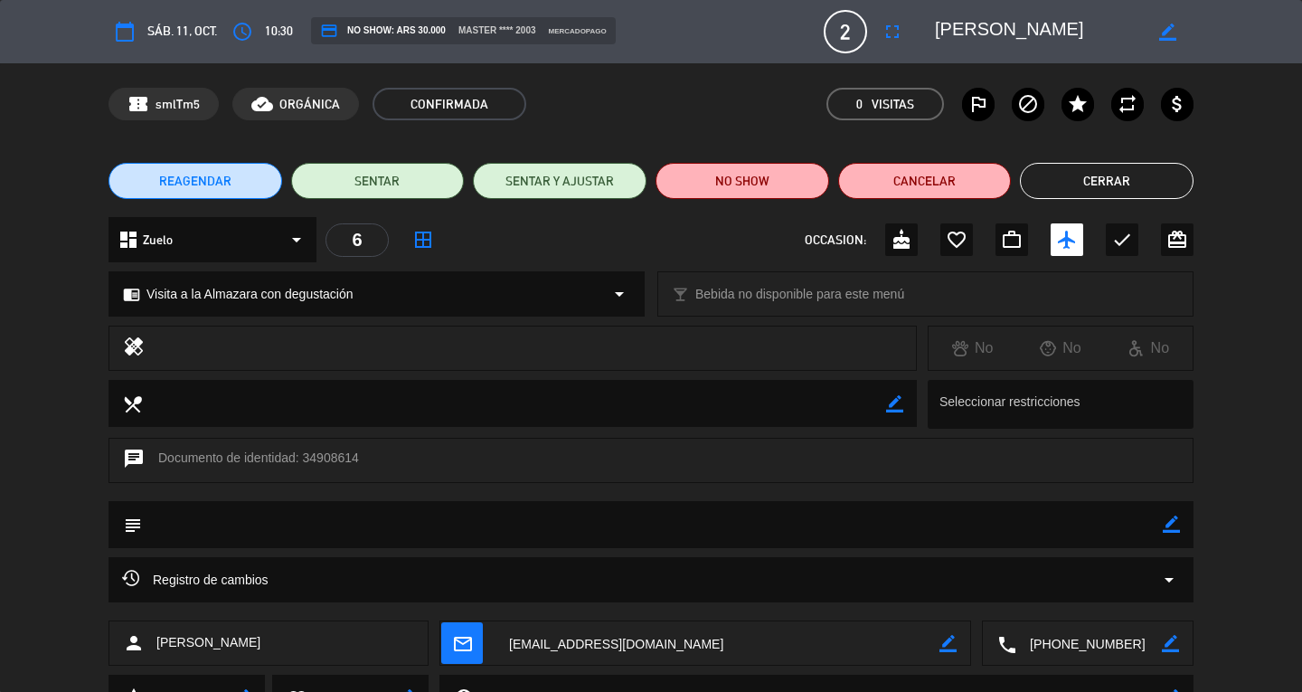
drag, startPoint x: 1107, startPoint y: 186, endPoint x: 790, endPoint y: 185, distance: 317.3
click at [1106, 185] on button "Cerrar" at bounding box center [1107, 181] width 174 height 36
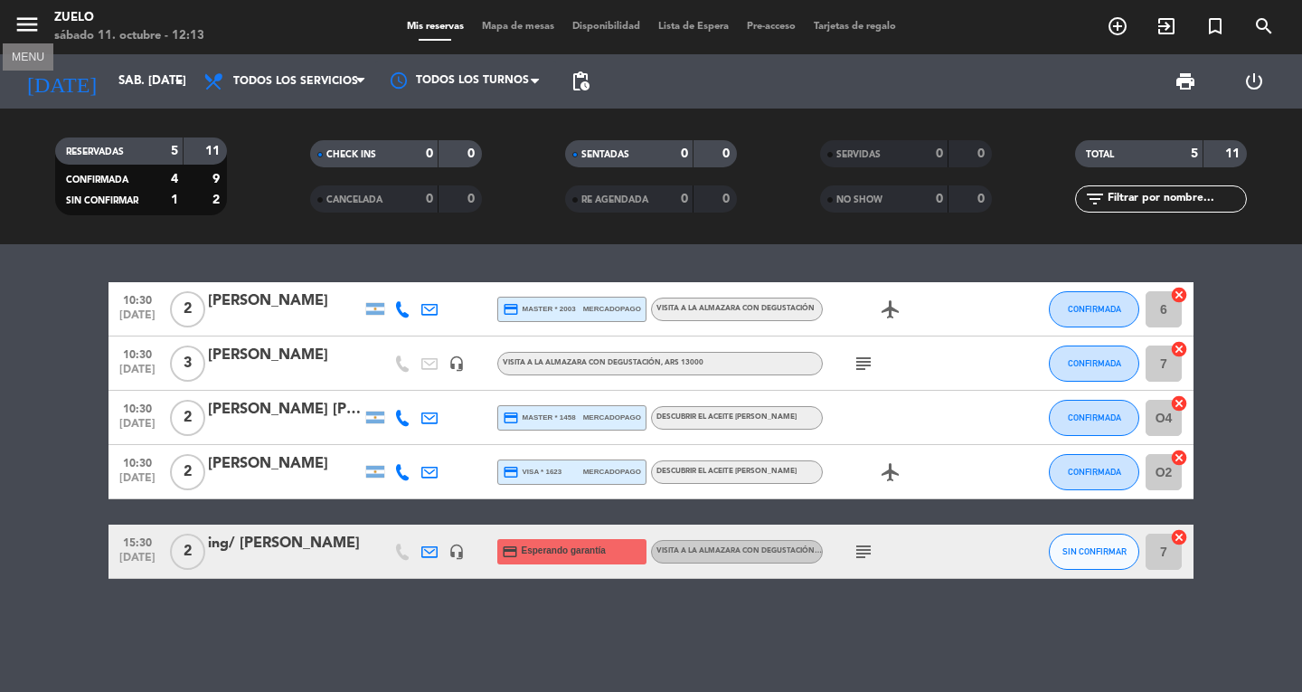
click at [37, 24] on icon "menu" at bounding box center [27, 24] width 27 height 27
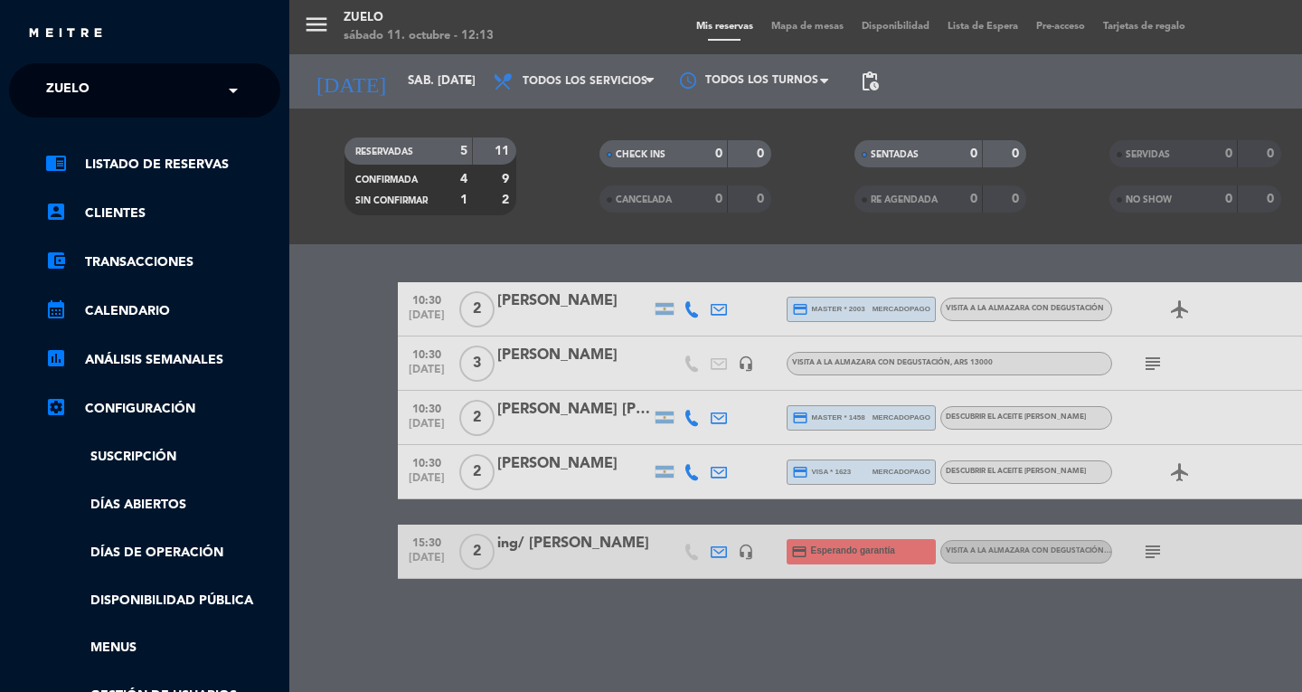
click at [94, 82] on div "× Zuelo" at bounding box center [78, 90] width 78 height 38
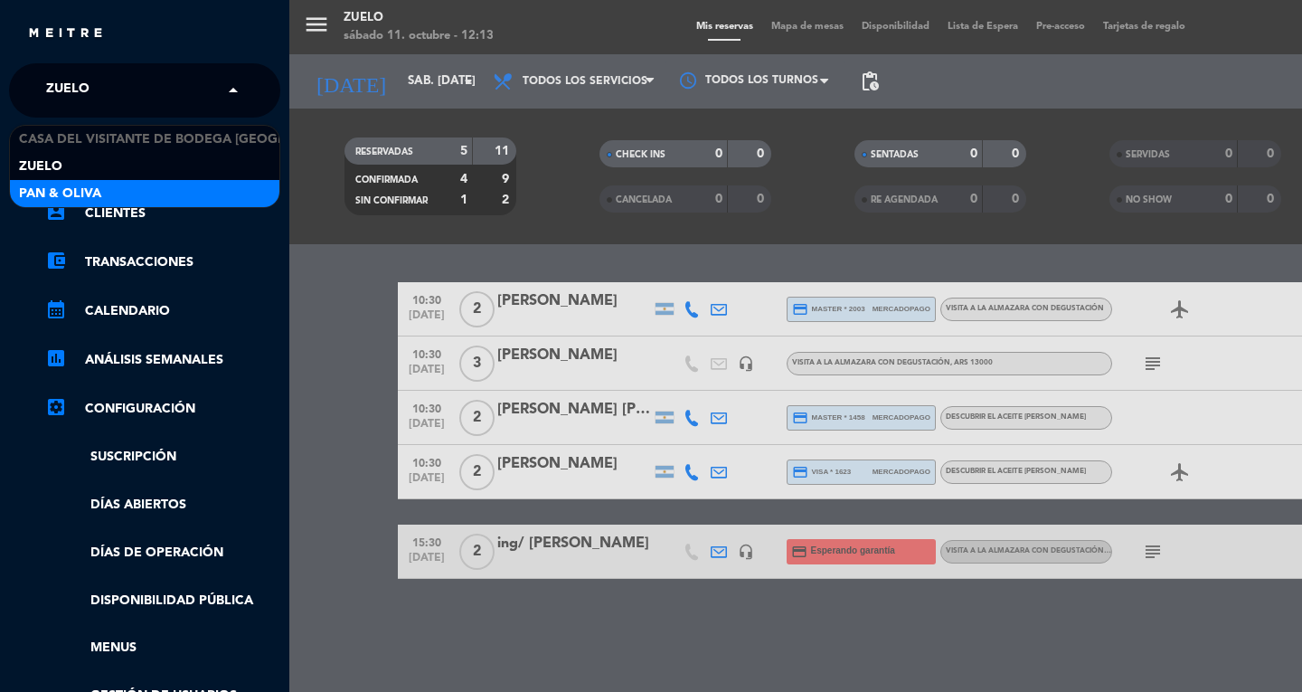
click at [79, 193] on span "Pan & Oliva" at bounding box center [60, 194] width 82 height 21
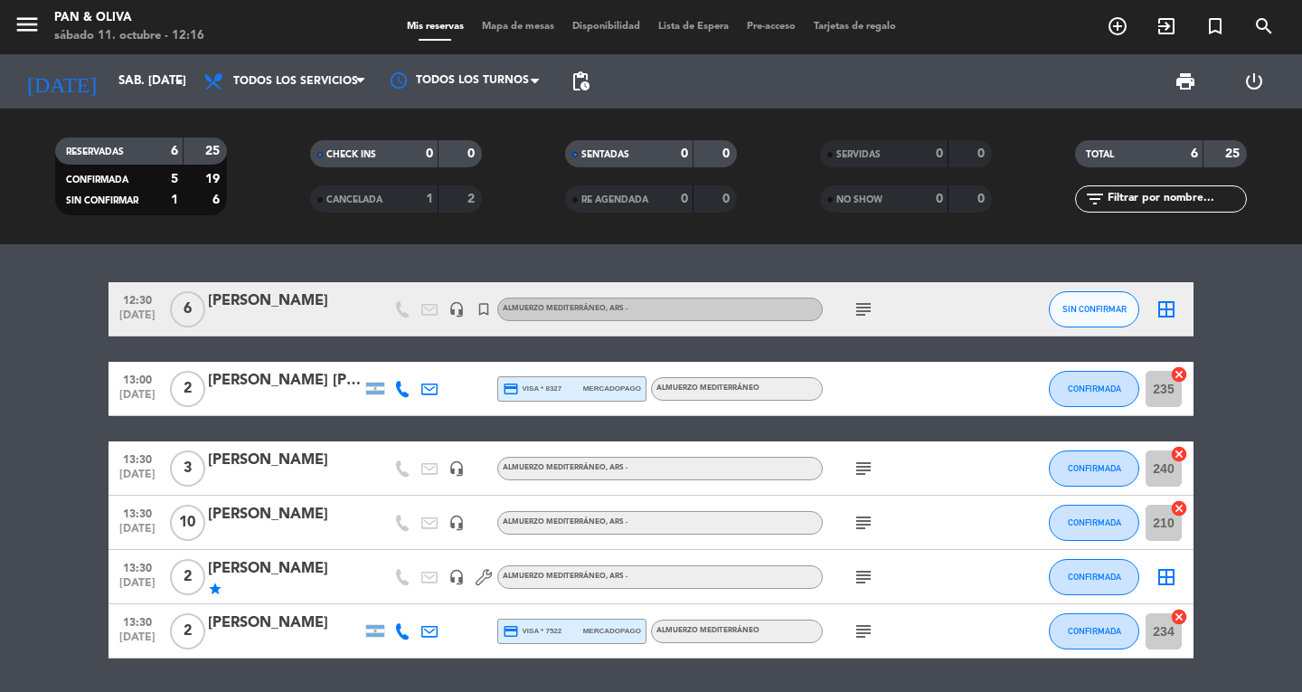
click at [276, 564] on div "[PERSON_NAME]" at bounding box center [285, 569] width 154 height 24
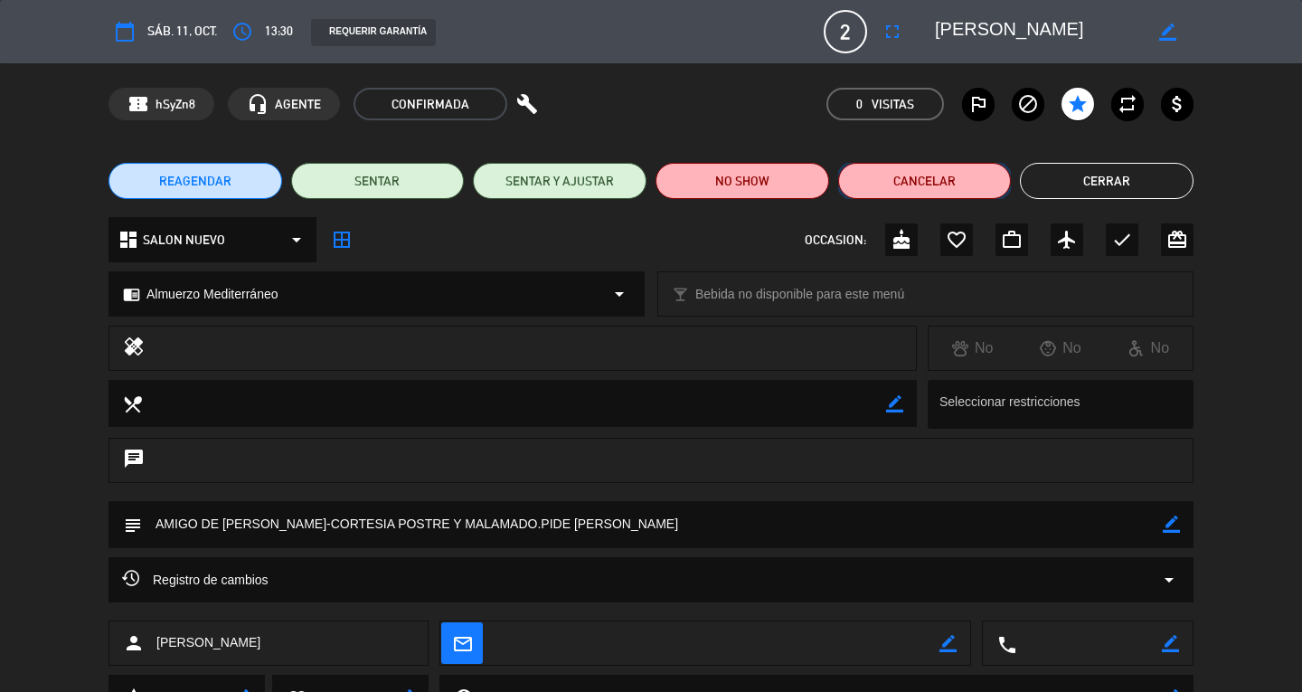
click at [900, 183] on button "Cancelar" at bounding box center [925, 181] width 174 height 36
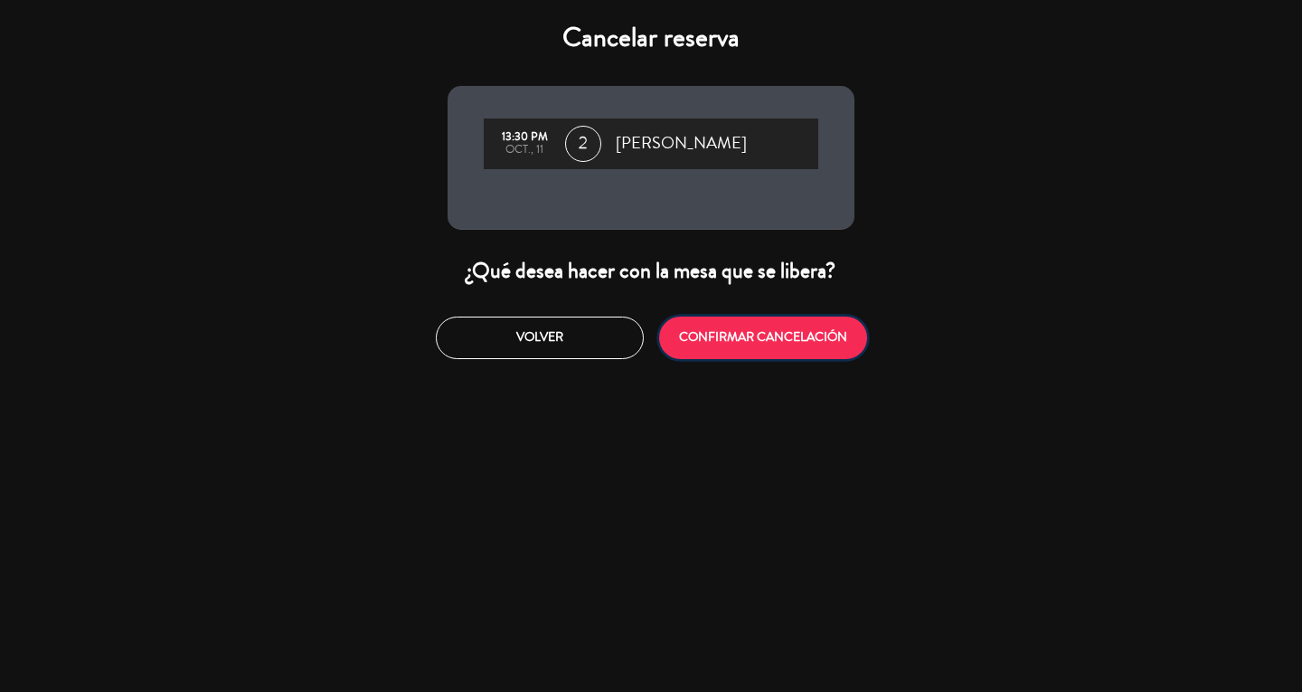
click at [740, 345] on button "CONFIRMAR CANCELACIÓN" at bounding box center [763, 337] width 208 height 42
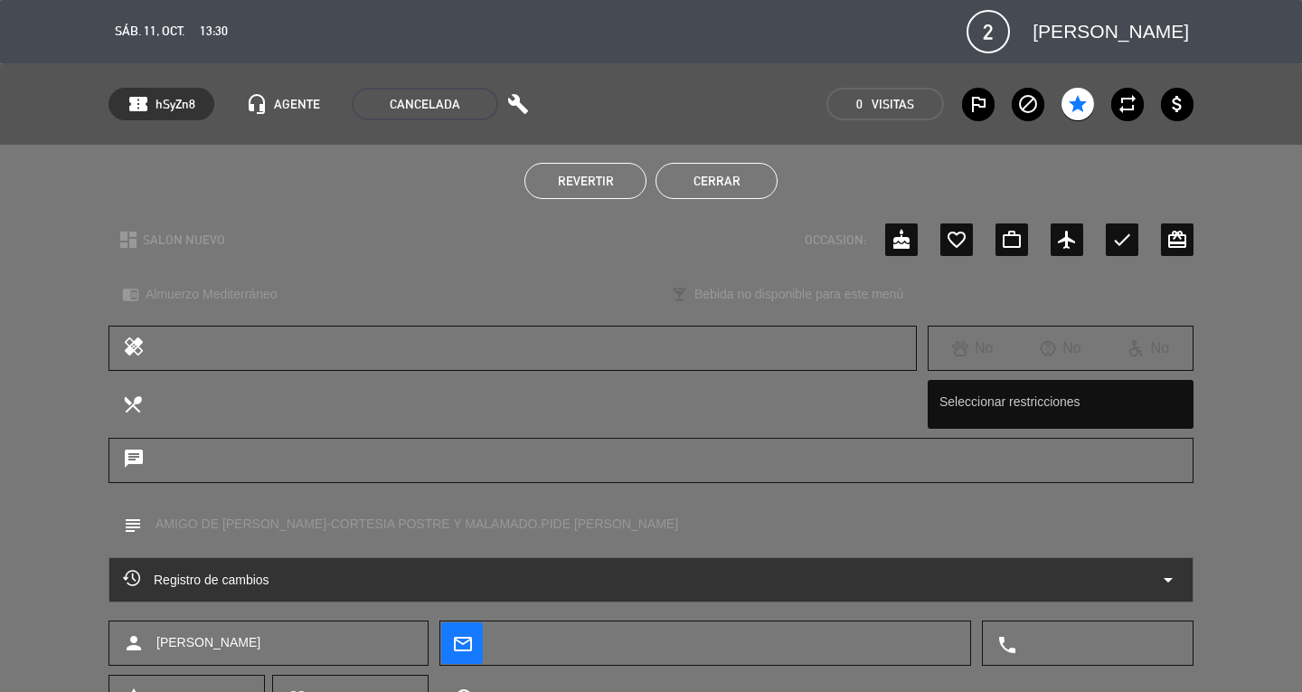
click at [717, 159] on div "Revertir Cerrar" at bounding box center [651, 181] width 1302 height 72
click at [718, 180] on button "Cerrar" at bounding box center [716, 181] width 122 height 36
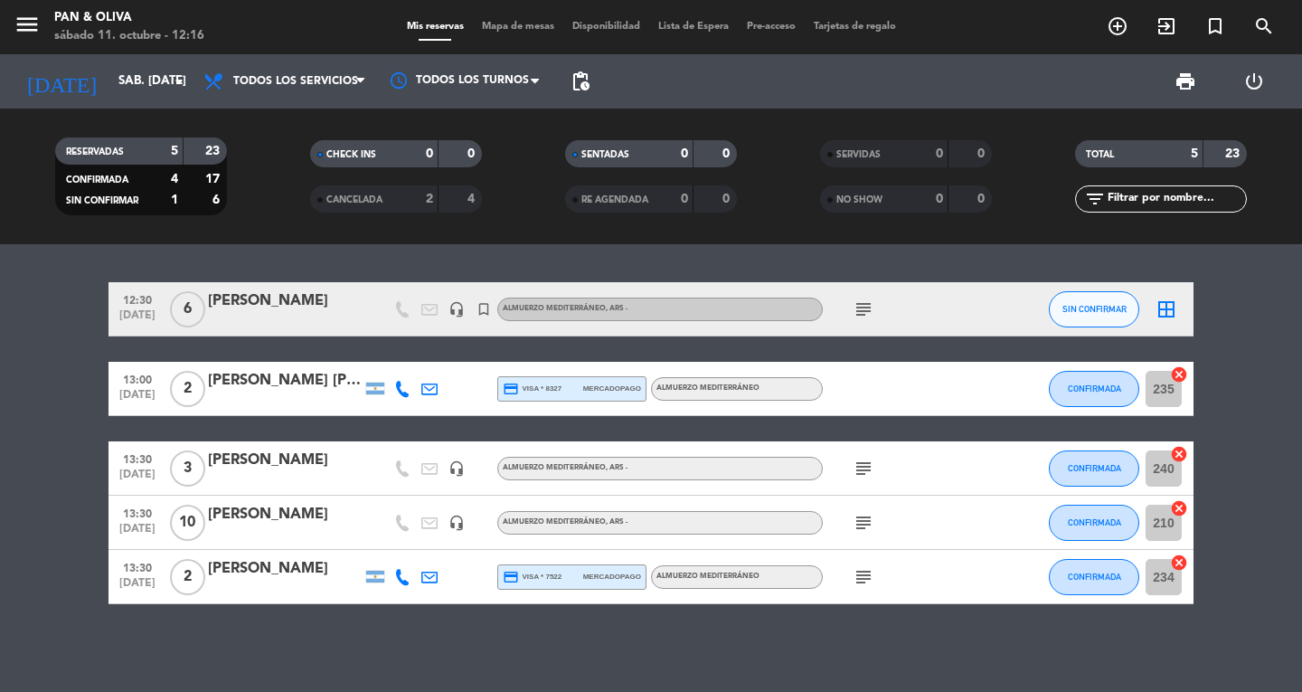
click at [514, 20] on div "Mis reservas Mapa de mesas Disponibilidad Lista de Espera Pre-acceso Tarjetas d…" at bounding box center [651, 27] width 507 height 16
click at [522, 16] on div "menu Pan & [PERSON_NAME] 11. octubre - 12:16 Mis reservas Mapa de mesas Disponi…" at bounding box center [651, 27] width 1302 height 54
click at [522, 33] on div "Mis reservas Mapa de mesas Disponibilidad Lista de Espera Pre-acceso Tarjetas d…" at bounding box center [651, 27] width 507 height 16
click at [522, 23] on span "Mapa de mesas" at bounding box center [518, 27] width 90 height 10
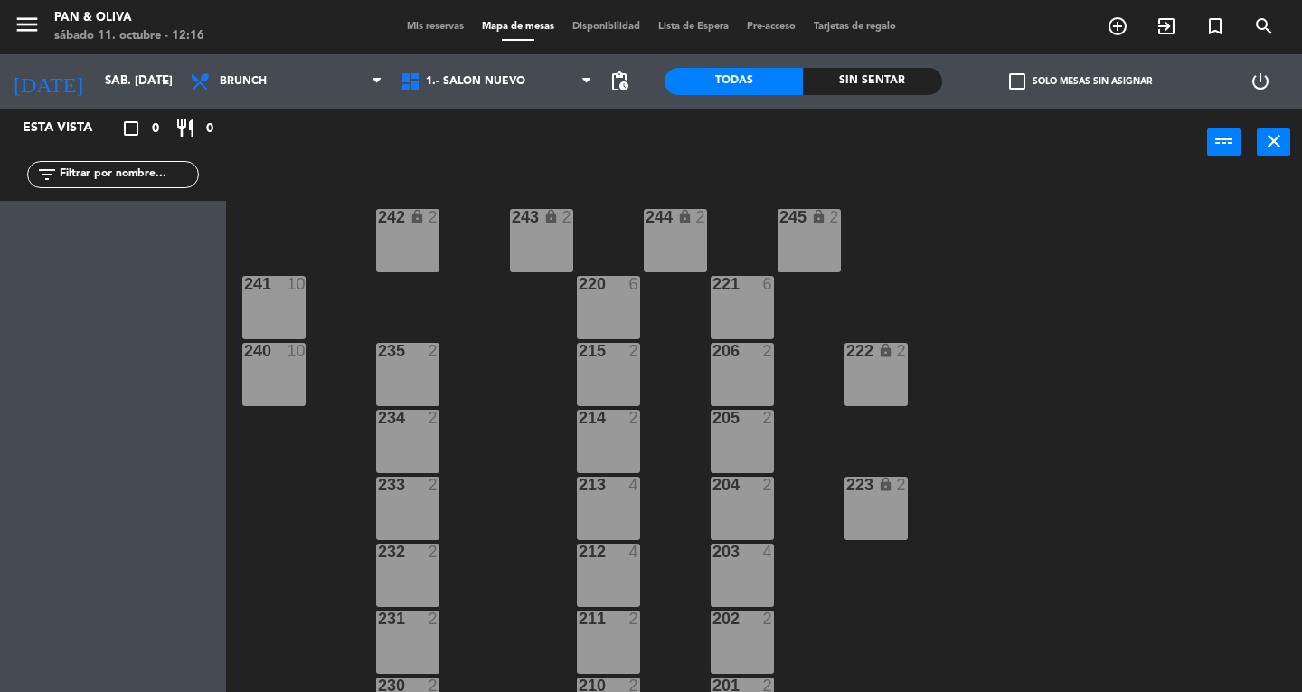
click at [275, 102] on div "Brunch Almuerzo Cena Brunch Brunch Almuerzo Cena" at bounding box center [286, 81] width 211 height 54
click at [271, 92] on span "Brunch" at bounding box center [286, 81] width 211 height 40
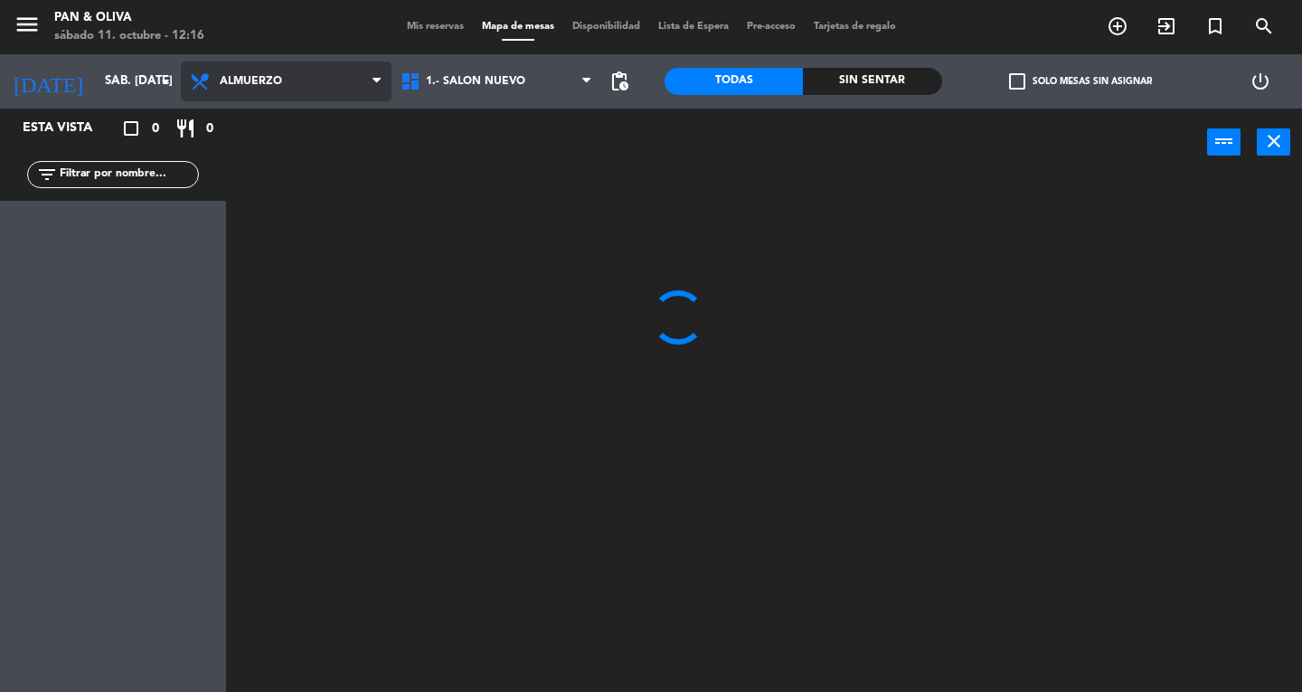
click at [269, 150] on ng-component "menu Pan & [PERSON_NAME] 11. octubre - 12:16 Mis reservas Mapa de mesas Disponi…" at bounding box center [651, 346] width 1302 height 692
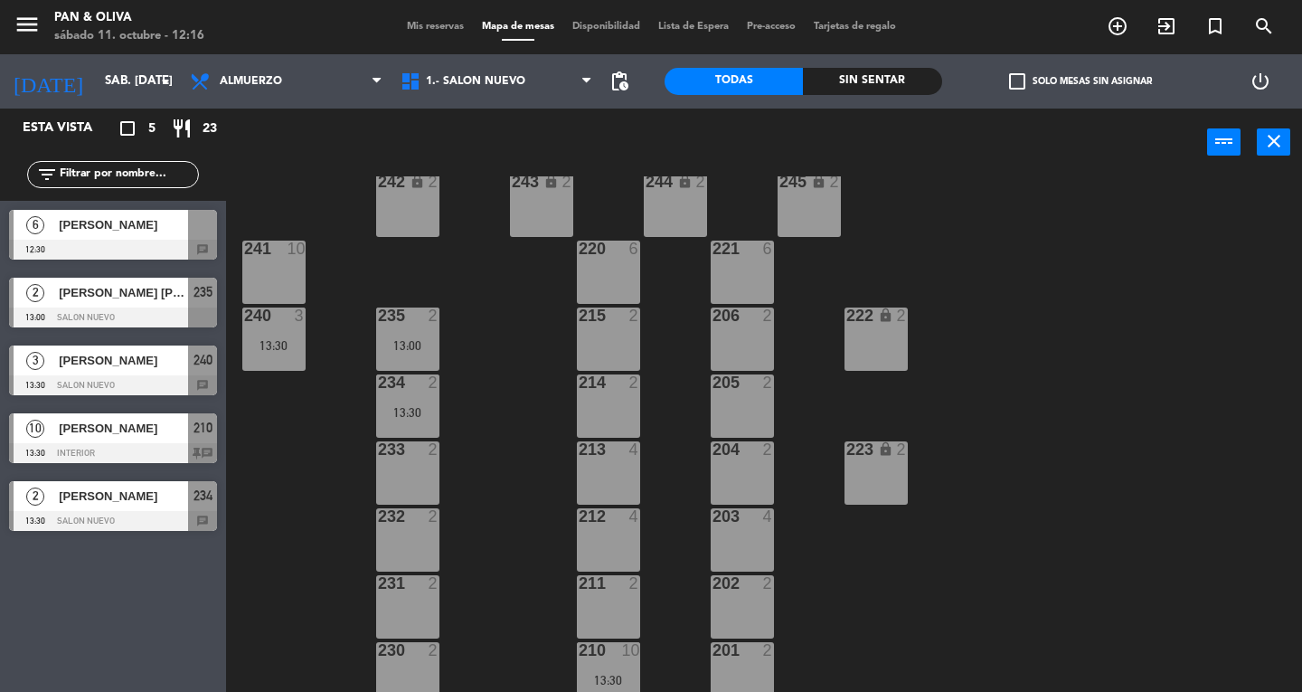
scroll to position [49, 0]
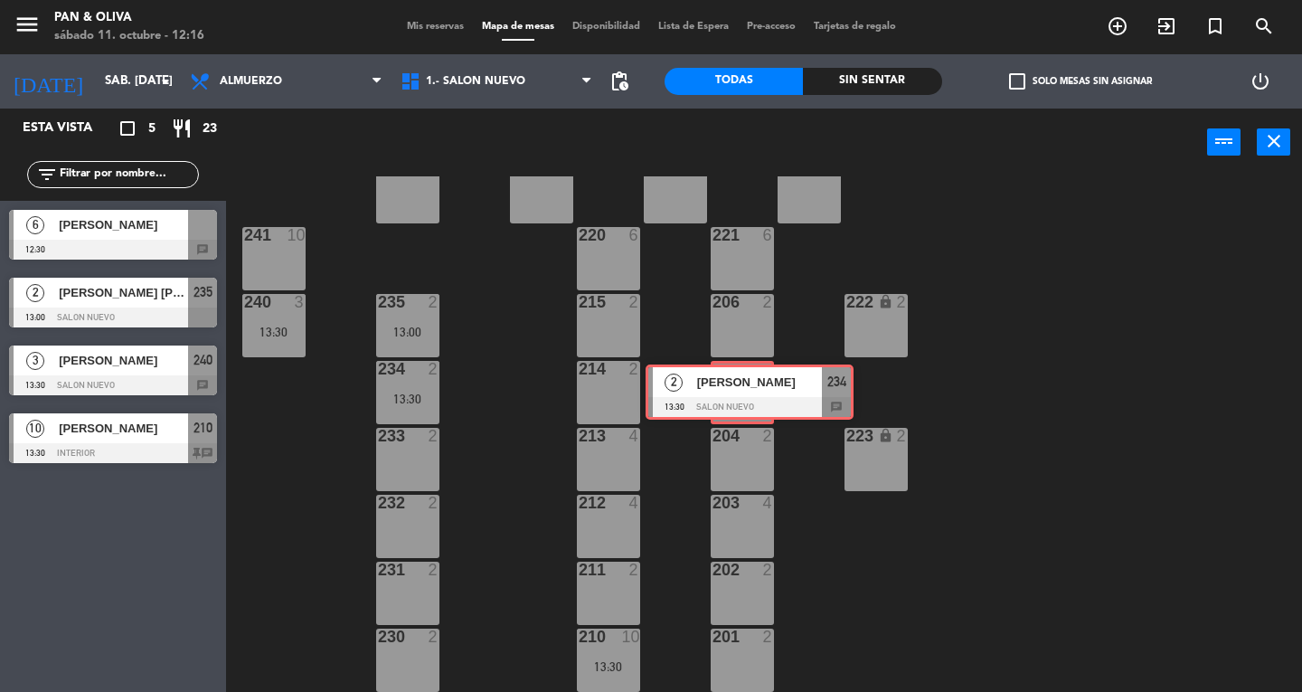
drag, startPoint x: 103, startPoint y: 512, endPoint x: 739, endPoint y: 395, distance: 647.0
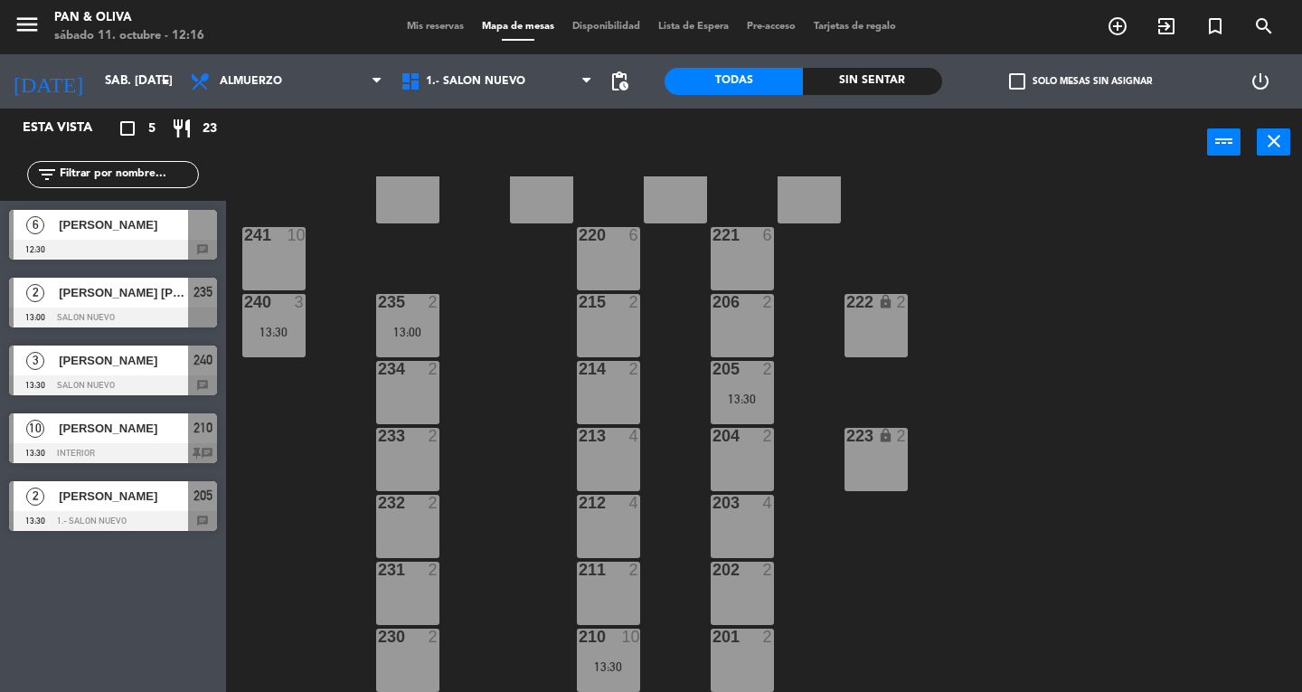
click at [739, 395] on div "13:30" at bounding box center [741, 398] width 63 height 13
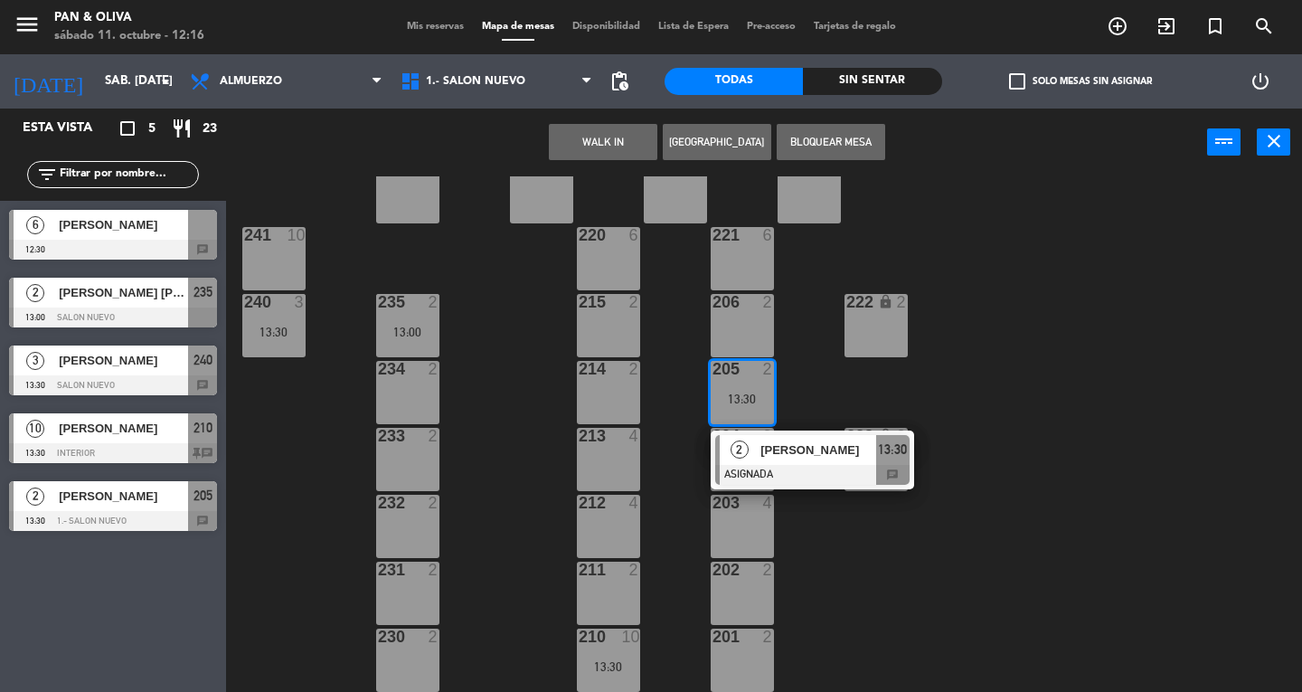
click at [785, 468] on div at bounding box center [812, 475] width 194 height 20
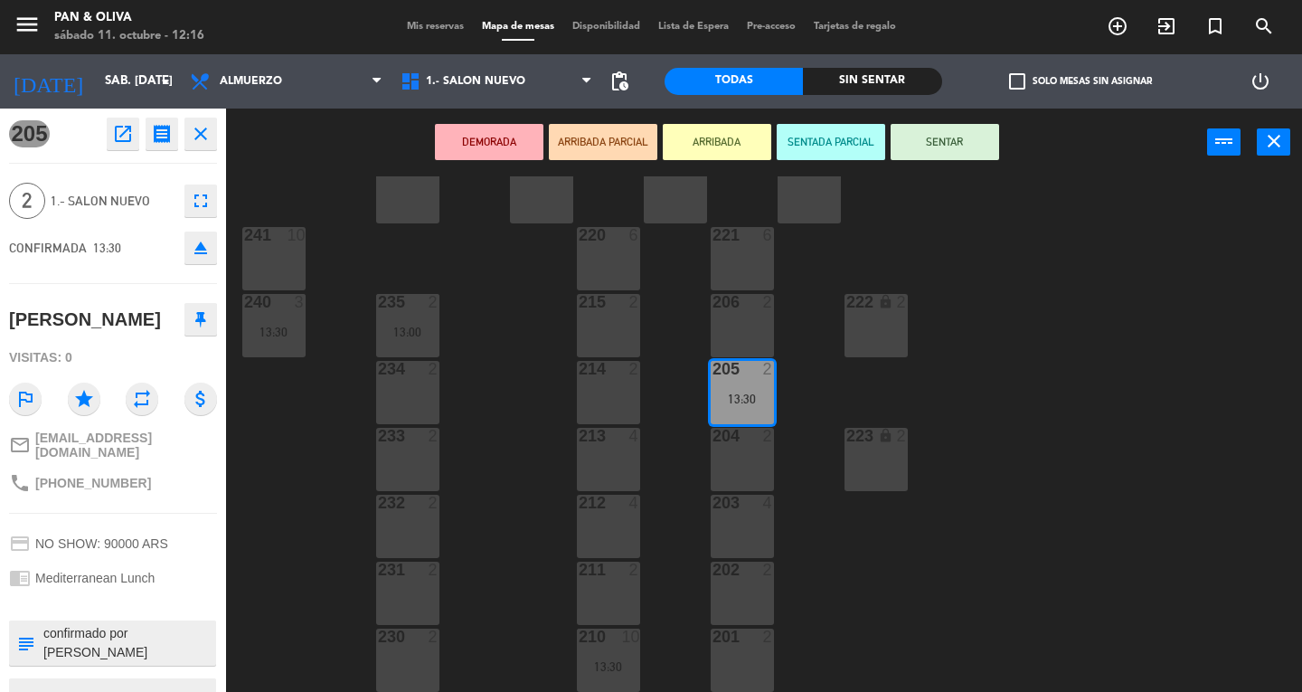
click at [954, 145] on button "SENTAR" at bounding box center [944, 142] width 108 height 36
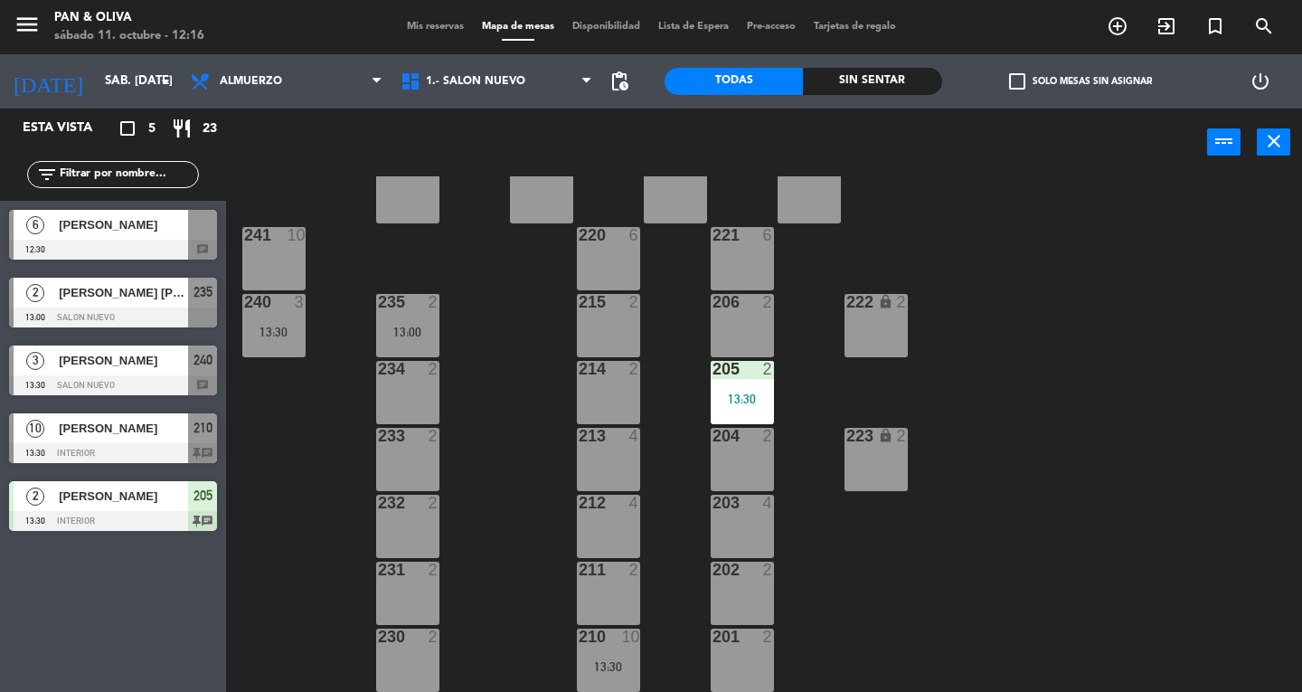
scroll to position [0, 0]
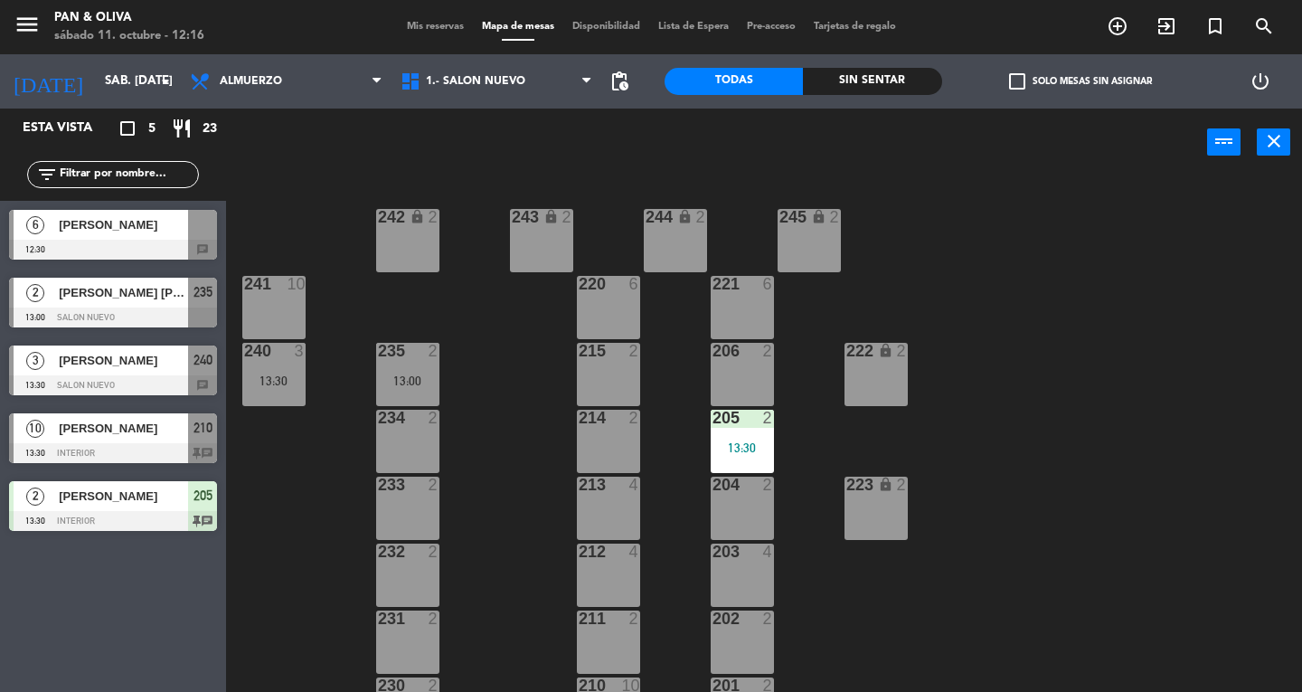
click at [434, 33] on div "Mis reservas Mapa de mesas Disponibilidad Lista de Espera Pre-acceso Tarjetas d…" at bounding box center [651, 27] width 507 height 16
click at [430, 24] on span "Mis reservas" at bounding box center [435, 27] width 75 height 10
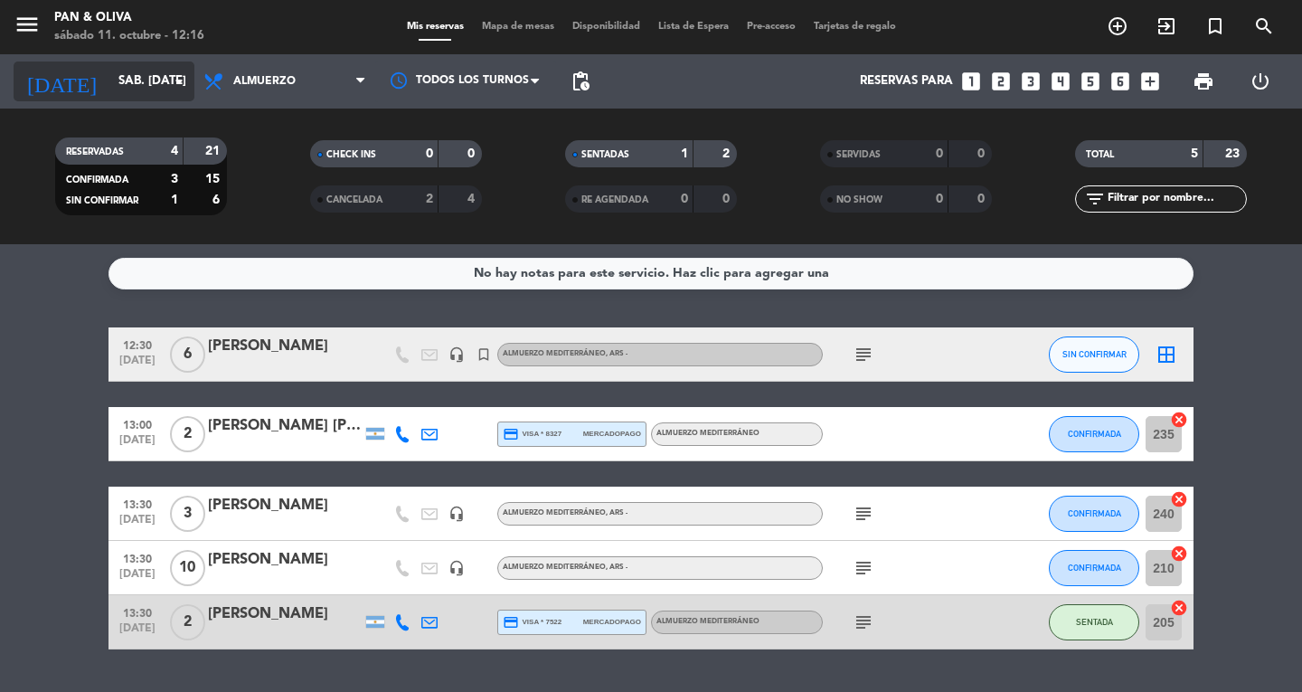
click at [122, 71] on input "sáb. [DATE]" at bounding box center [188, 81] width 159 height 33
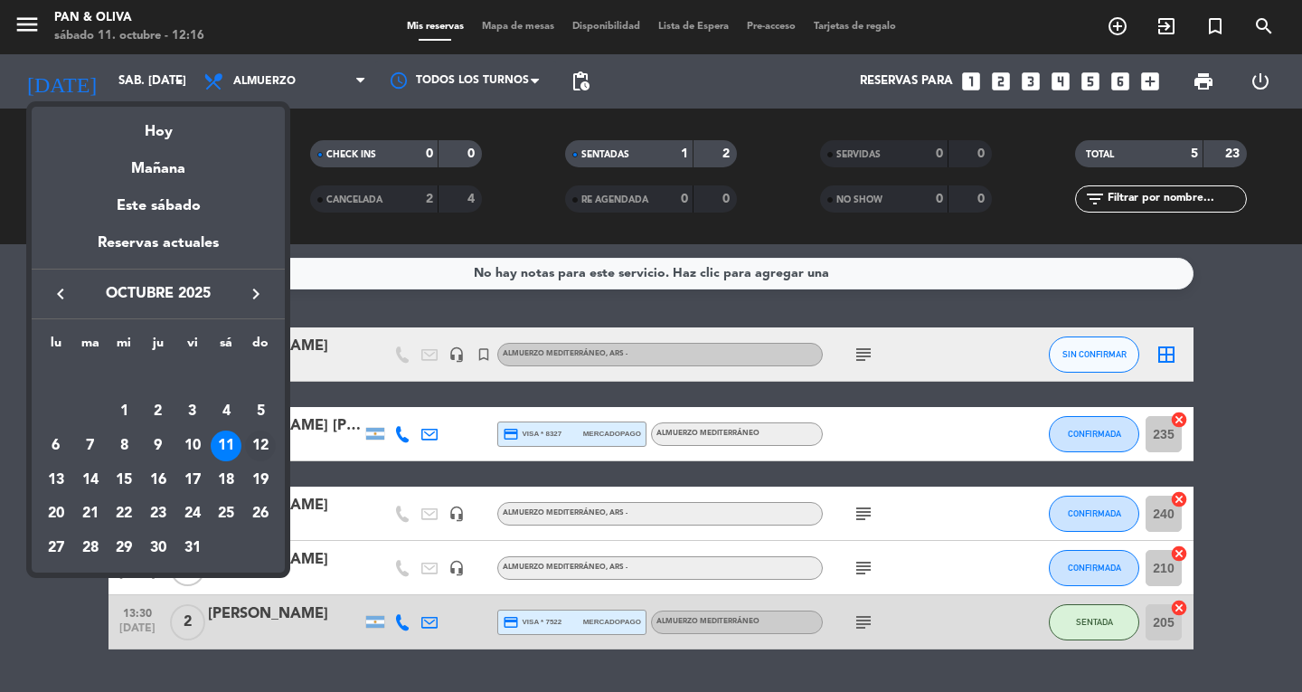
click at [261, 453] on div "12" at bounding box center [260, 445] width 31 height 31
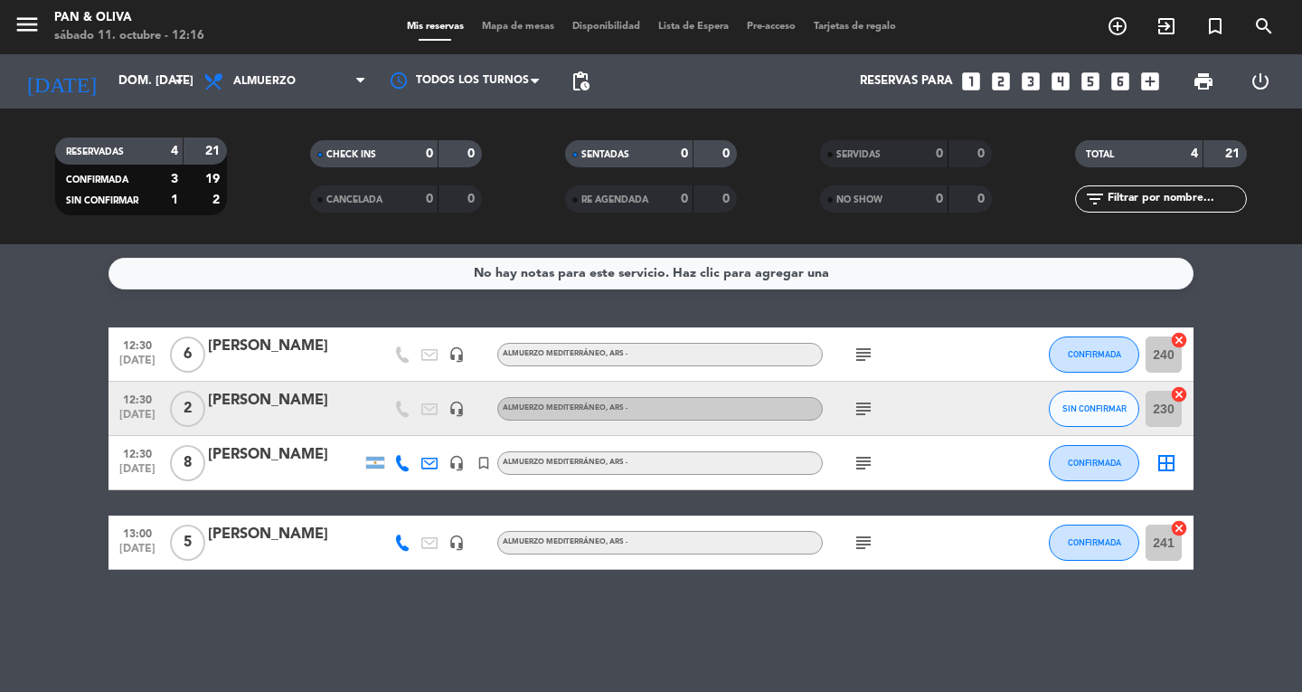
click at [86, 115] on div "RESERVADAS 4 21 CONFIRMADA 3 19 SIN CONFIRMAR 1 2 CHECK INS 0 0 CANCELADA 0 0 S…" at bounding box center [651, 176] width 1302 height 136
click at [121, 87] on input "dom. [DATE]" at bounding box center [188, 81] width 159 height 33
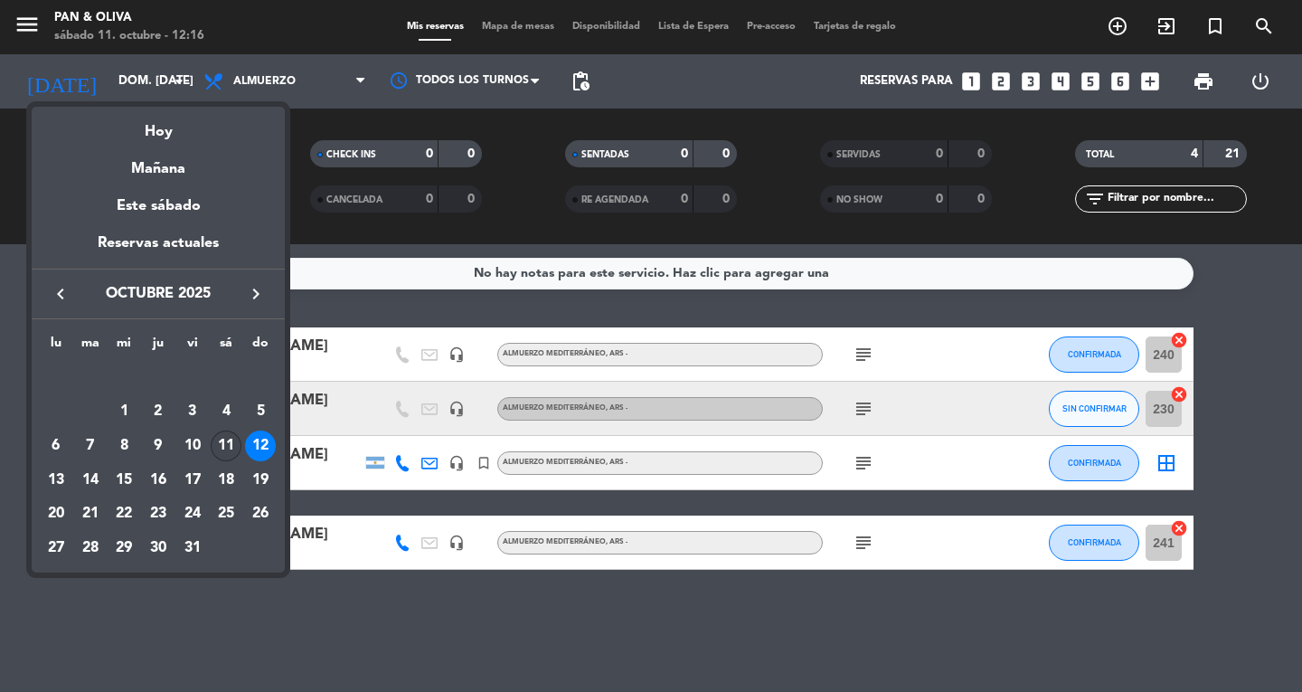
click at [230, 442] on div "11" at bounding box center [226, 445] width 31 height 31
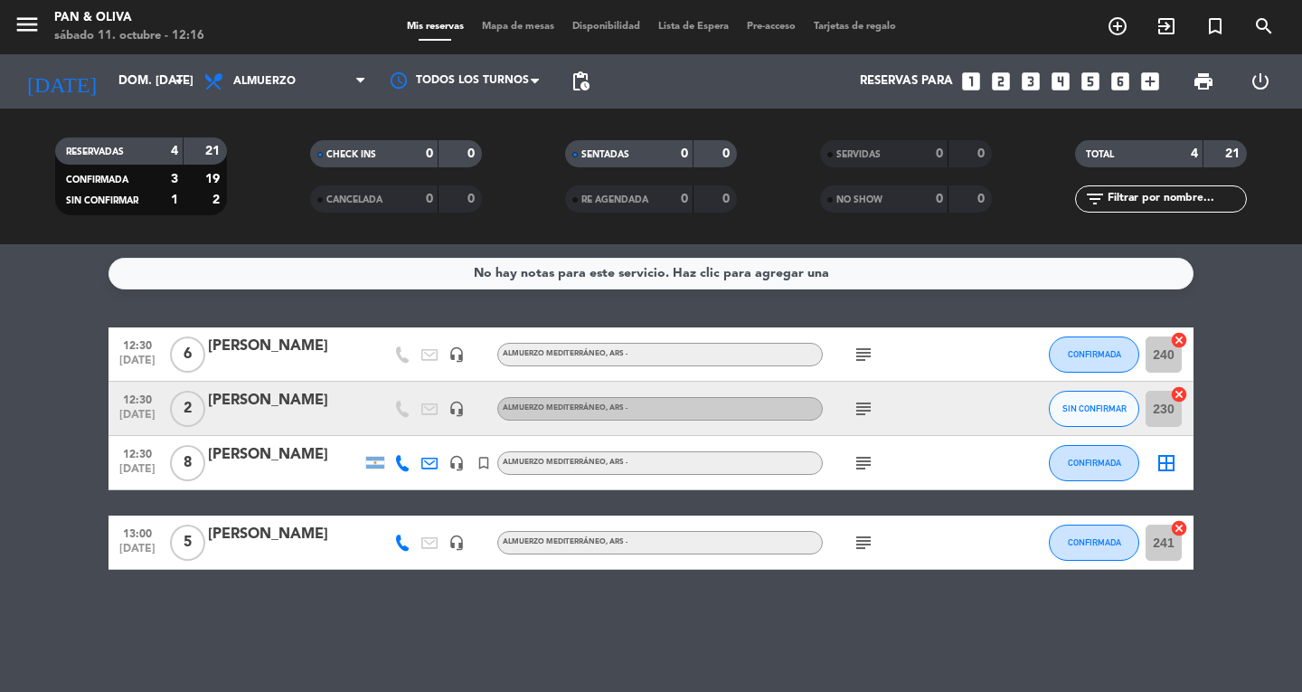
type input "sáb. [DATE]"
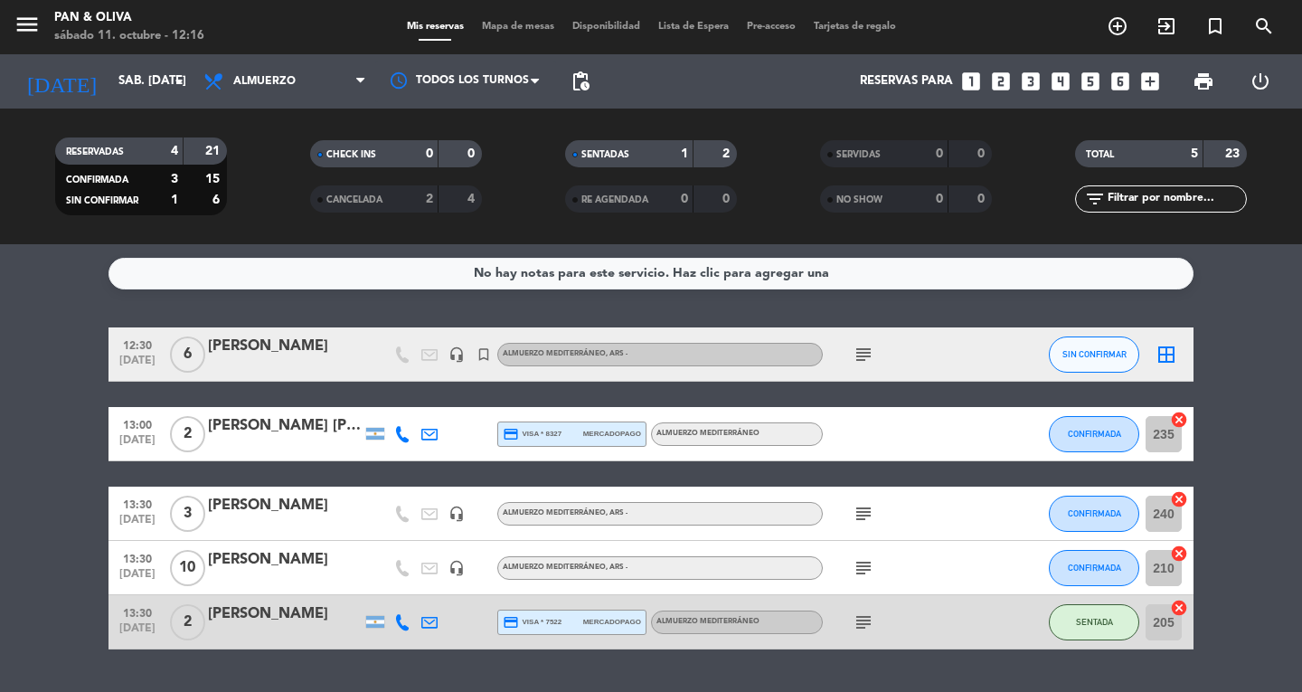
scroll to position [48, 0]
